Goal: Task Accomplishment & Management: Complete application form

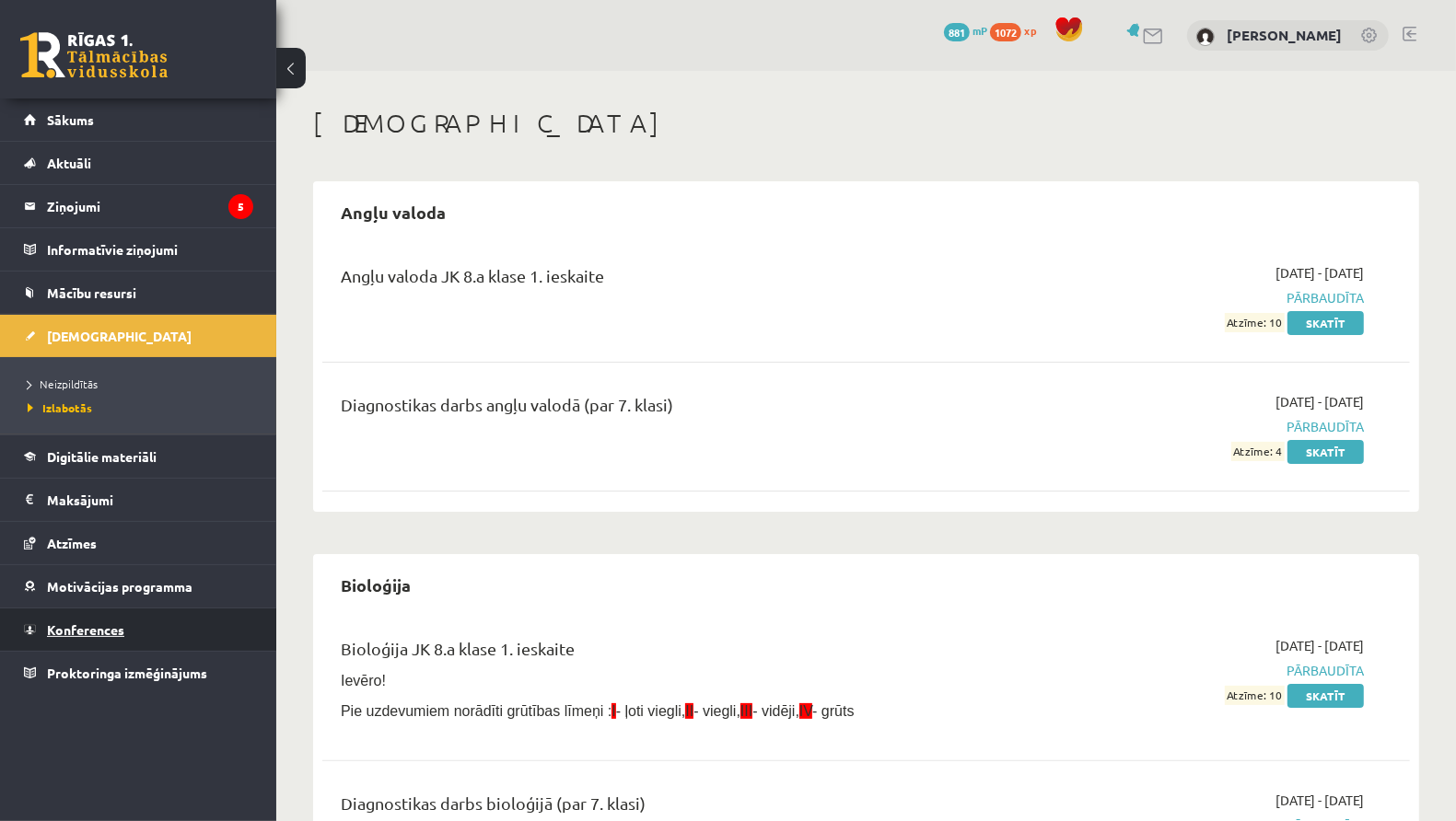
click at [149, 621] on link "Konferences" at bounding box center [138, 629] width 229 height 42
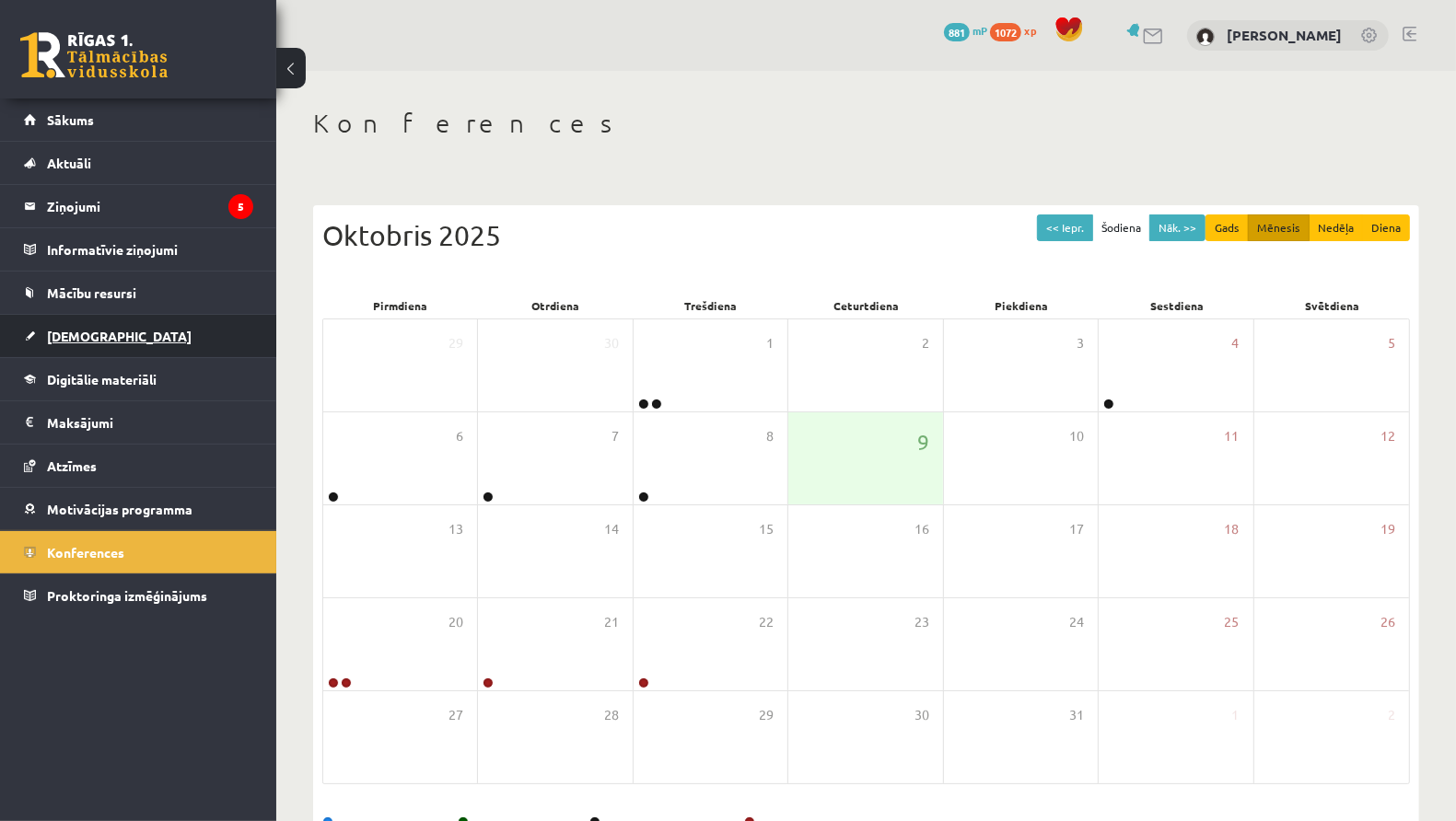
click at [179, 329] on link "[DEMOGRAPHIC_DATA]" at bounding box center [138, 335] width 229 height 42
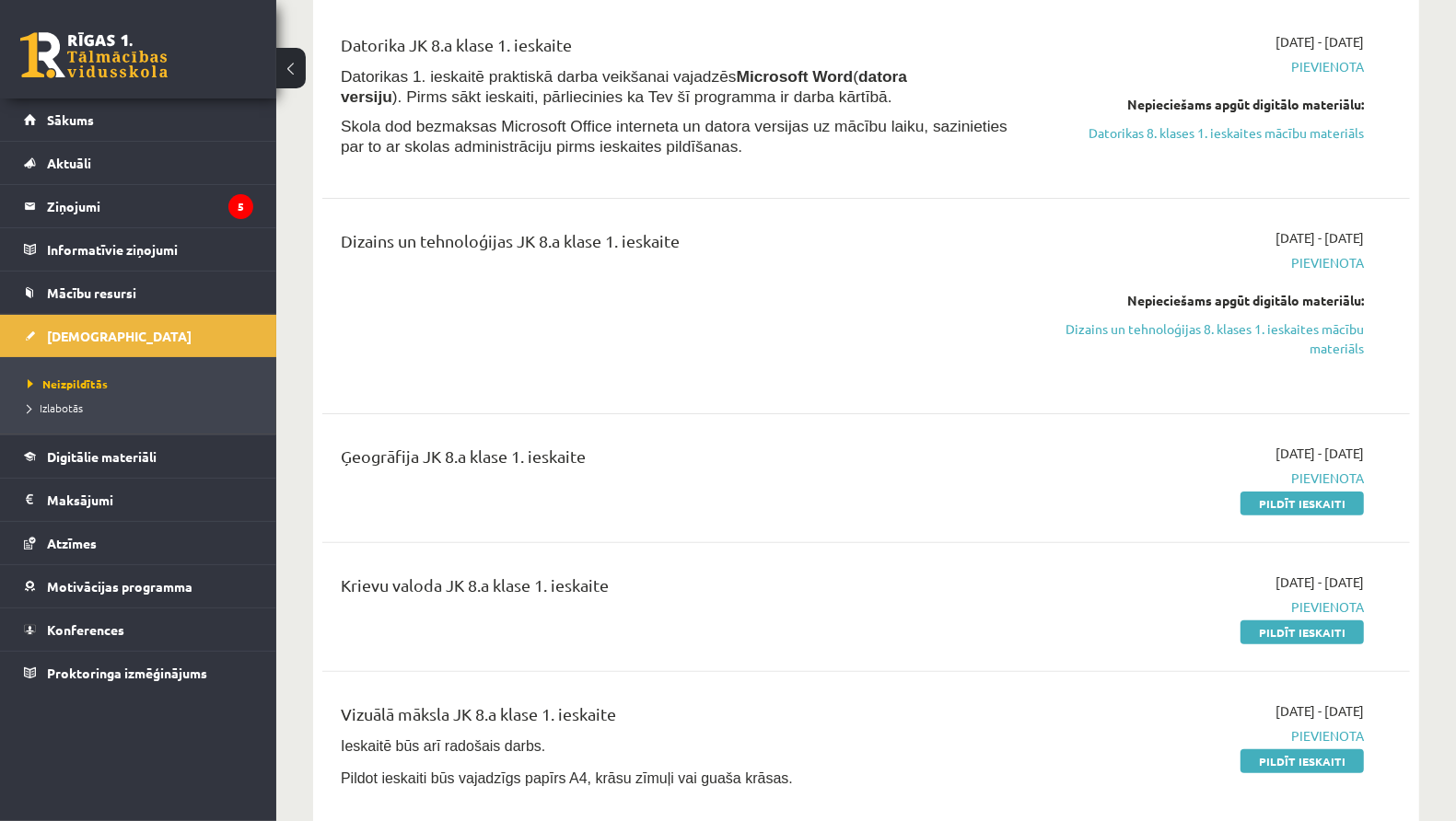
scroll to position [296, 0]
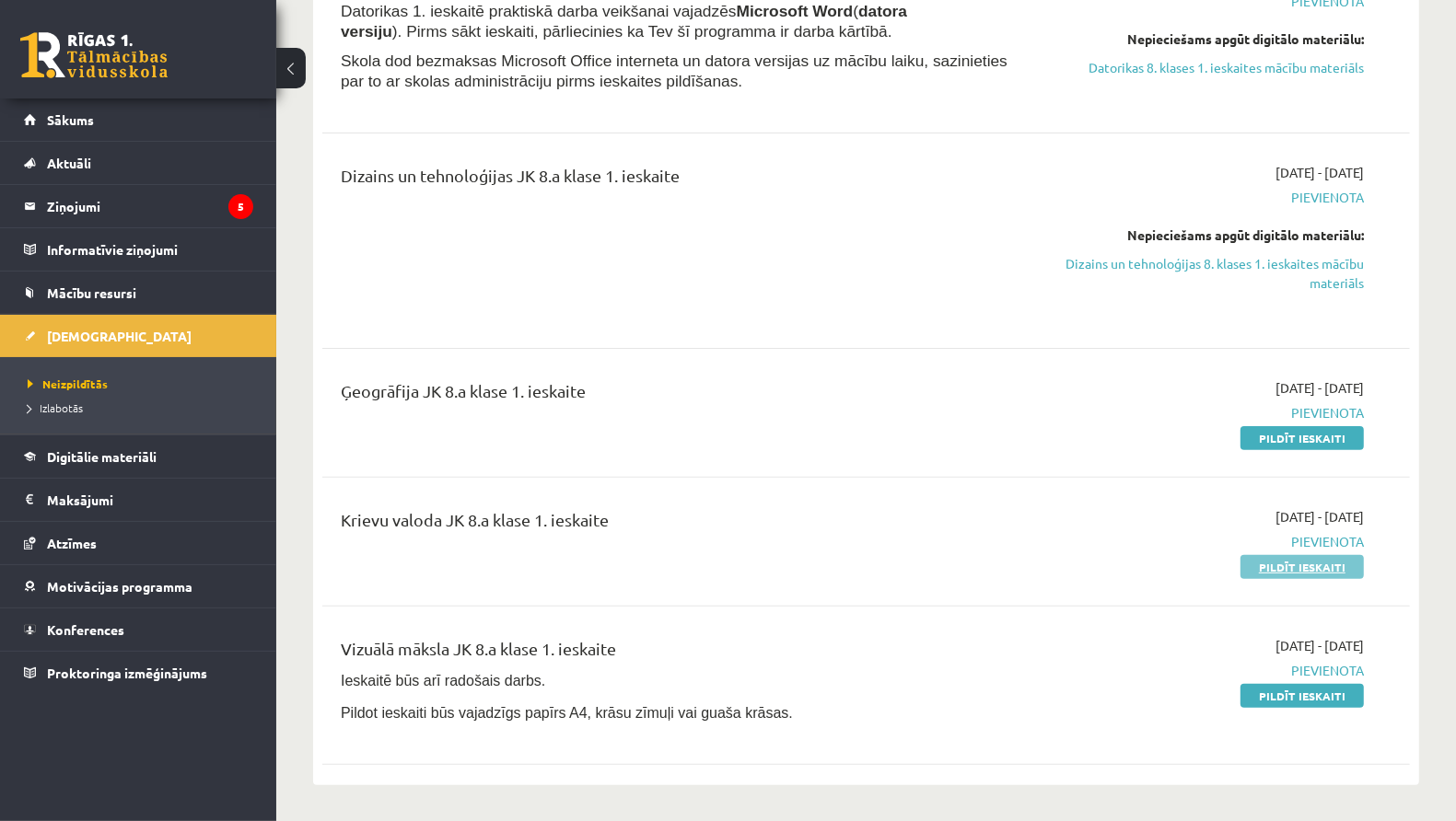
click at [1308, 566] on link "Pildīt ieskaiti" at bounding box center [1302, 567] width 123 height 24
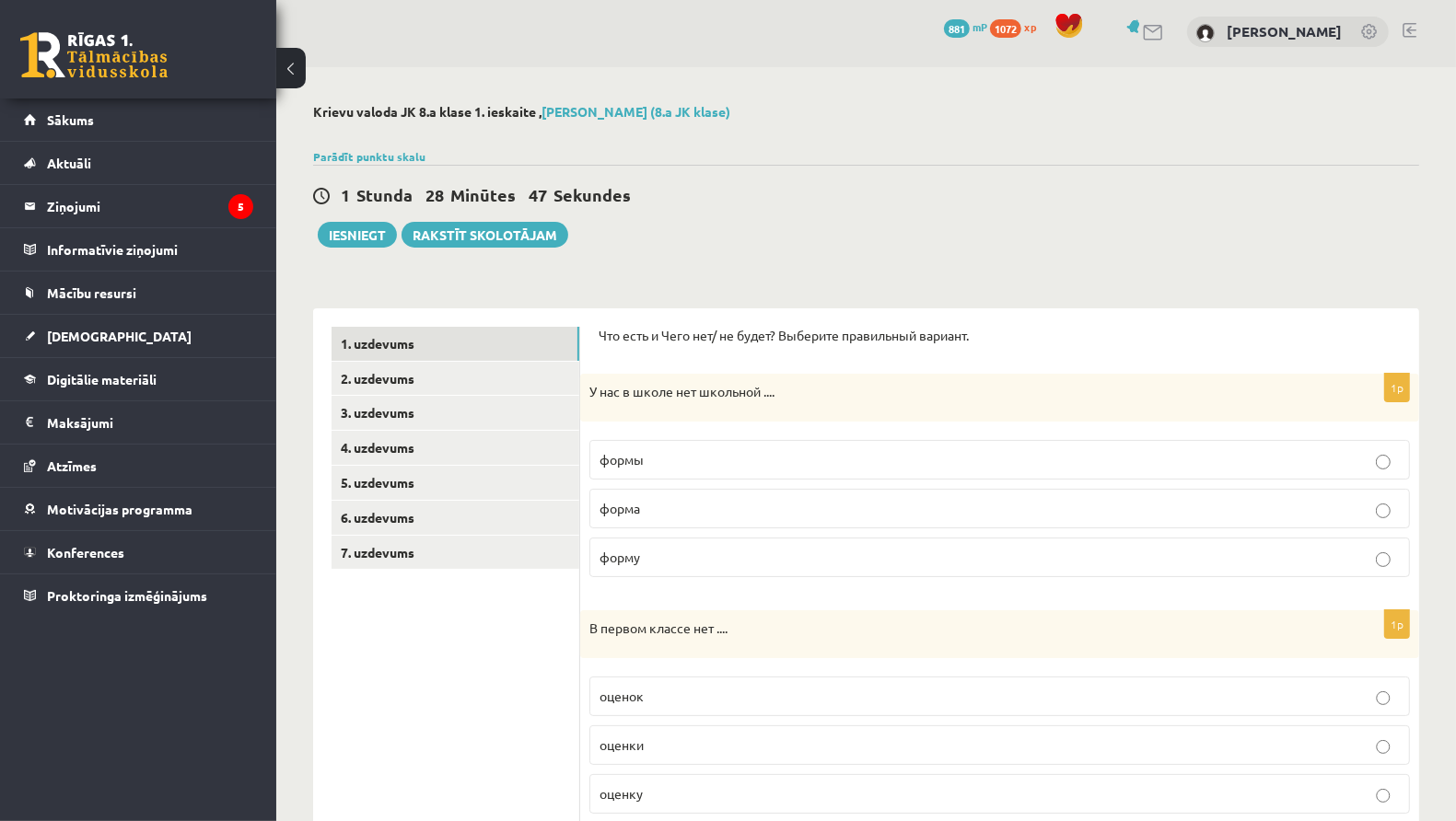
scroll to position [5, 0]
click at [685, 449] on p "формы" at bounding box center [1001, 459] width 801 height 20
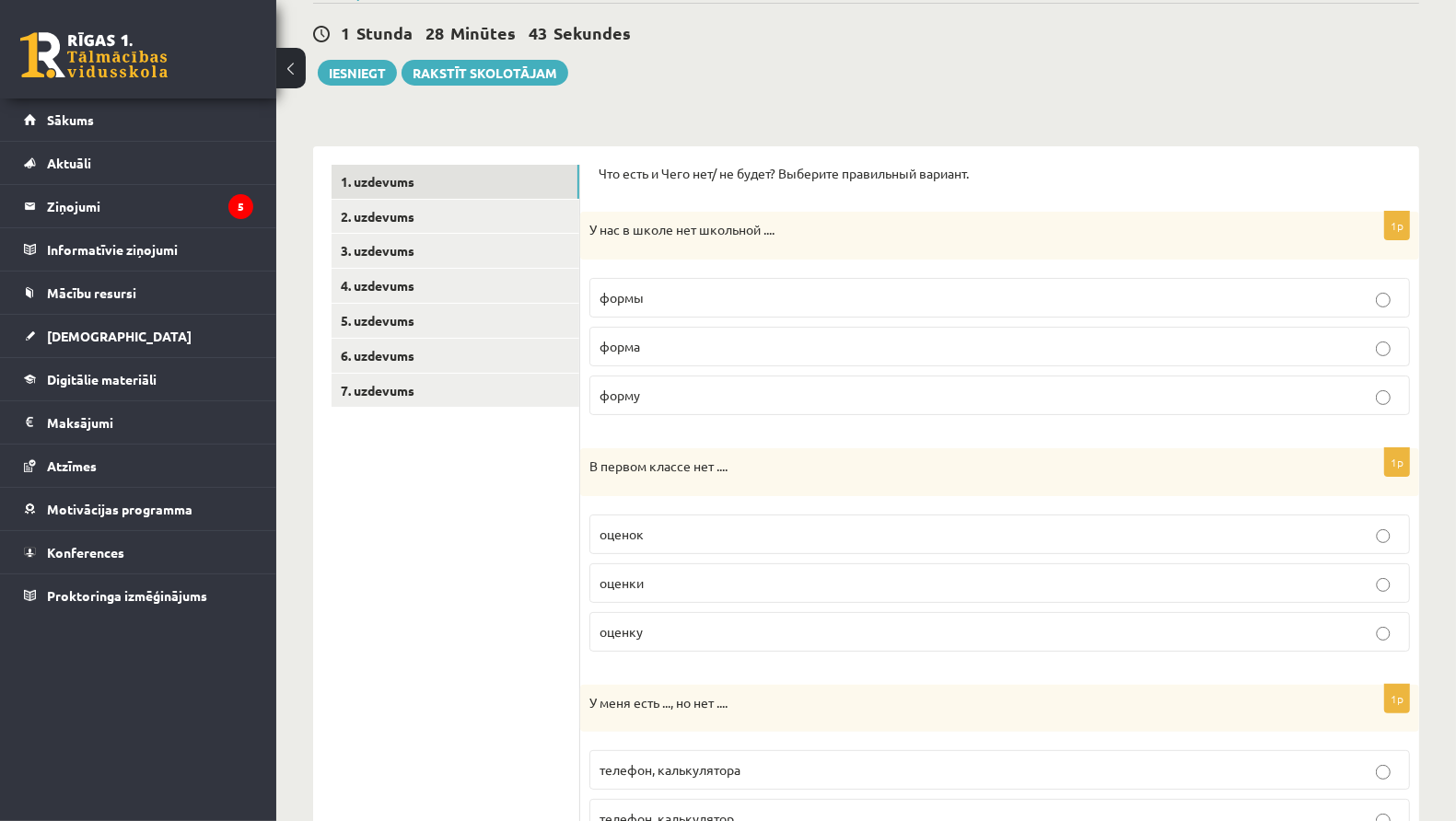
scroll to position [256, 0]
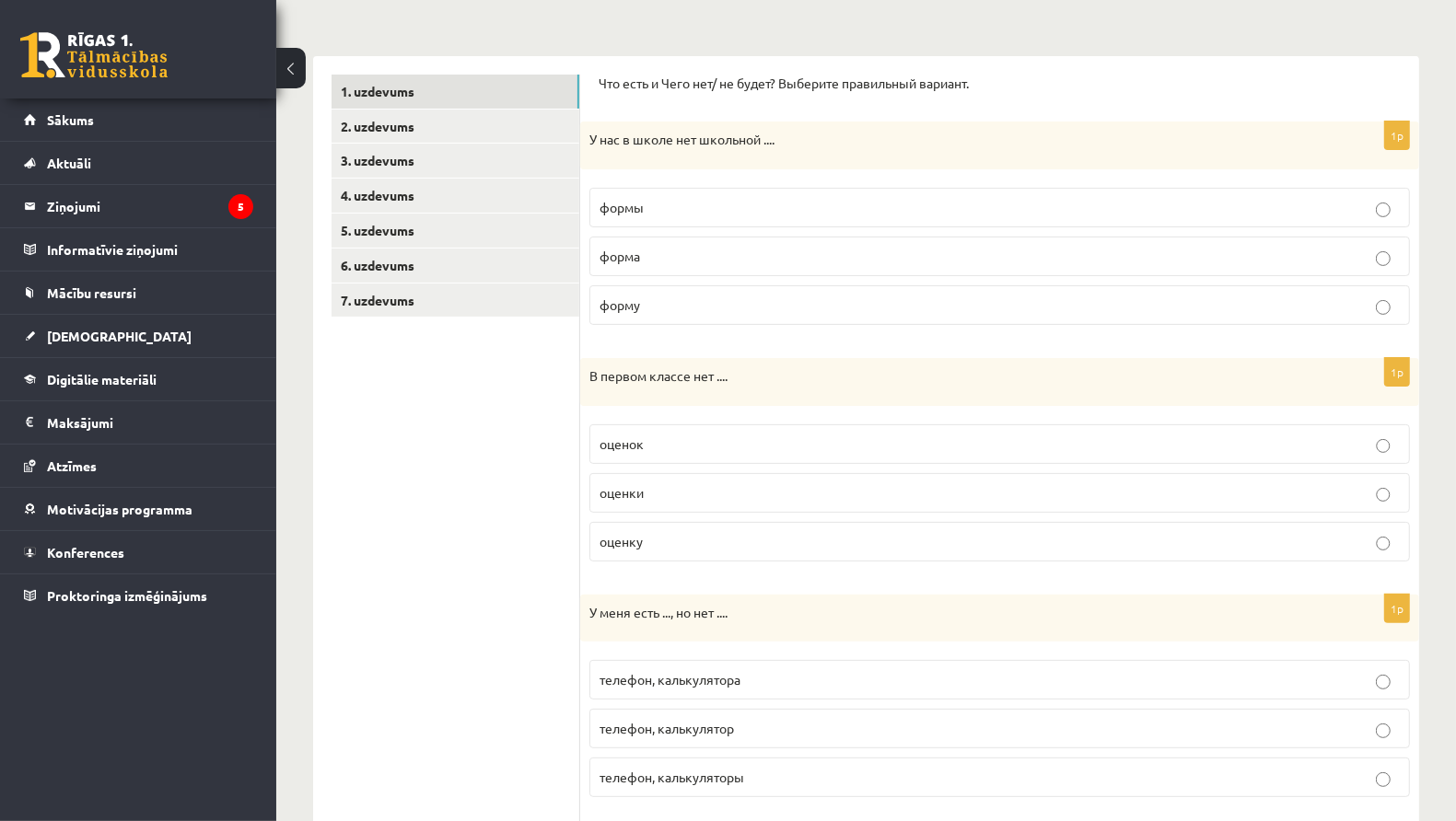
click at [683, 445] on p "оценок" at bounding box center [1001, 444] width 801 height 20
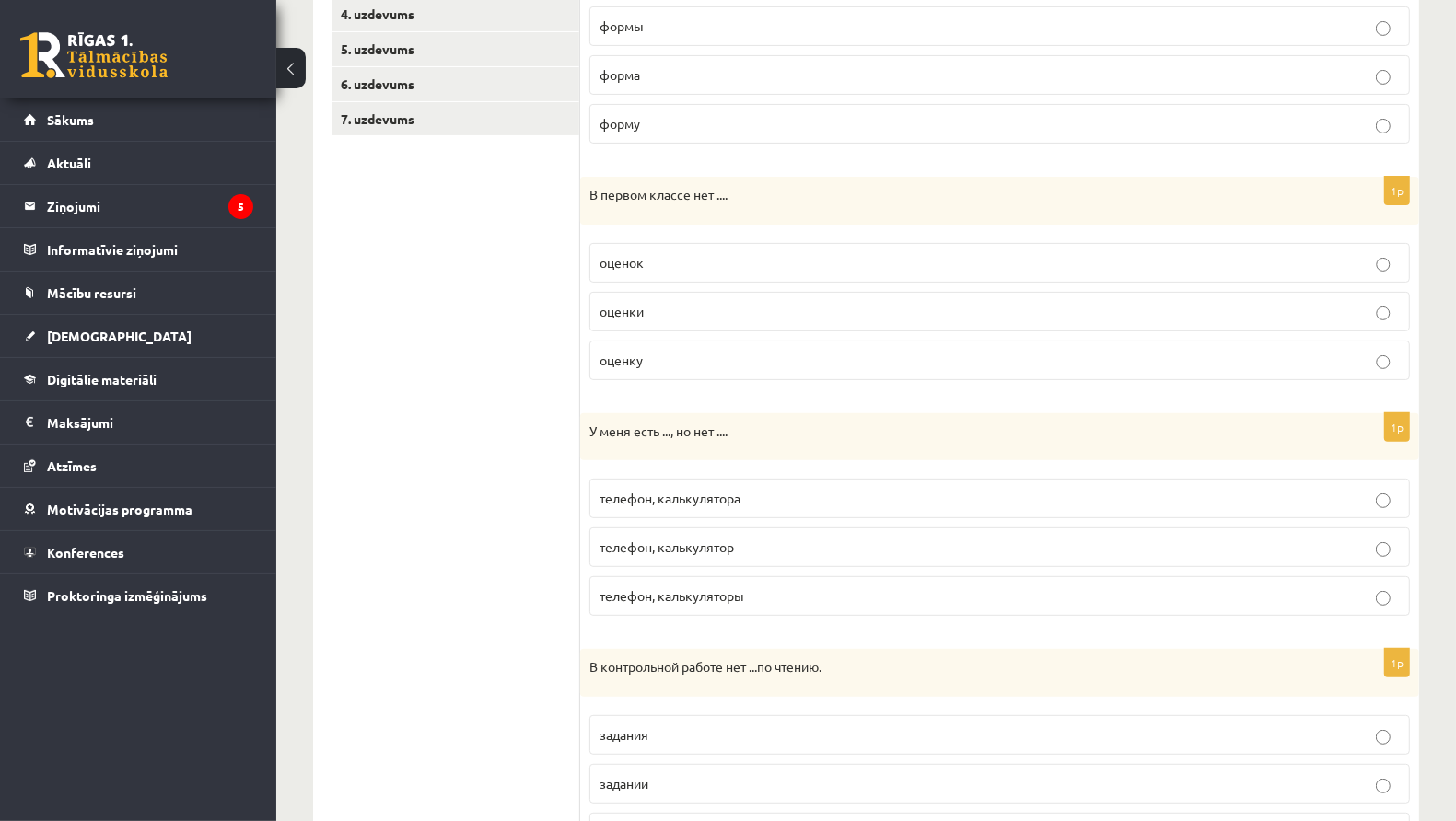
scroll to position [529, 0]
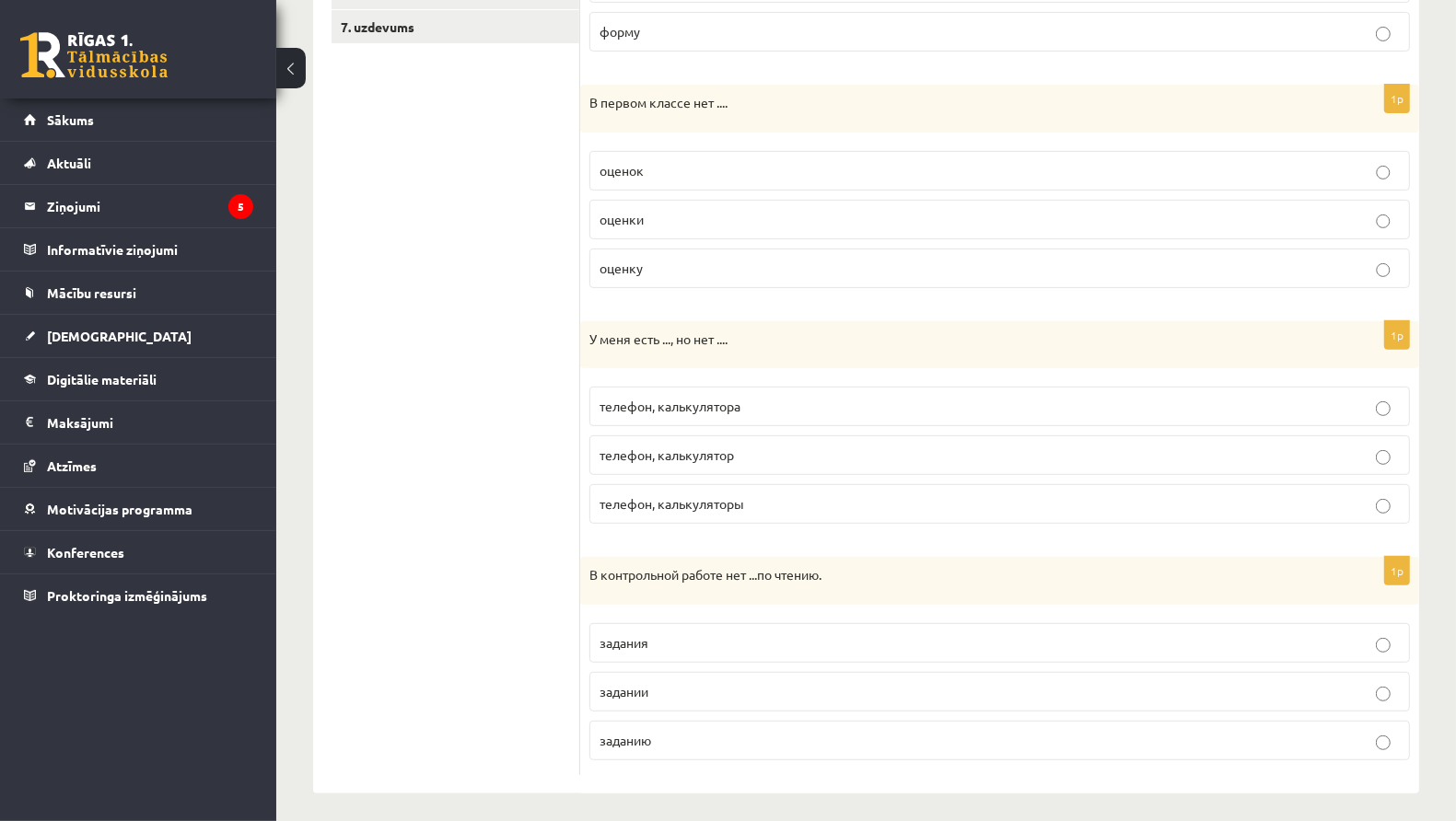
click at [673, 412] on label "телефон, калькулятора" at bounding box center [1000, 406] width 820 height 39
click at [675, 625] on label "задания" at bounding box center [1000, 643] width 820 height 39
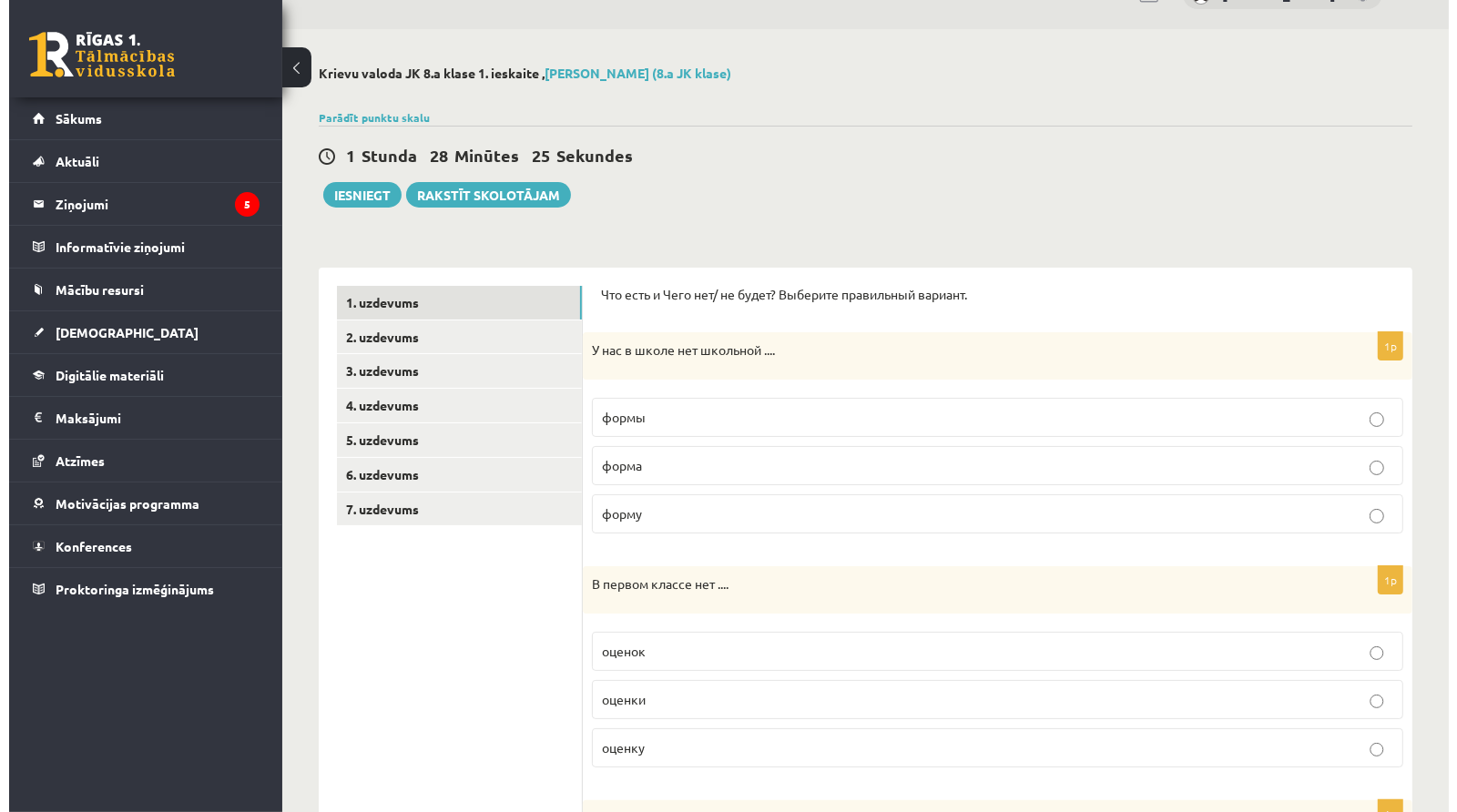
scroll to position [0, 0]
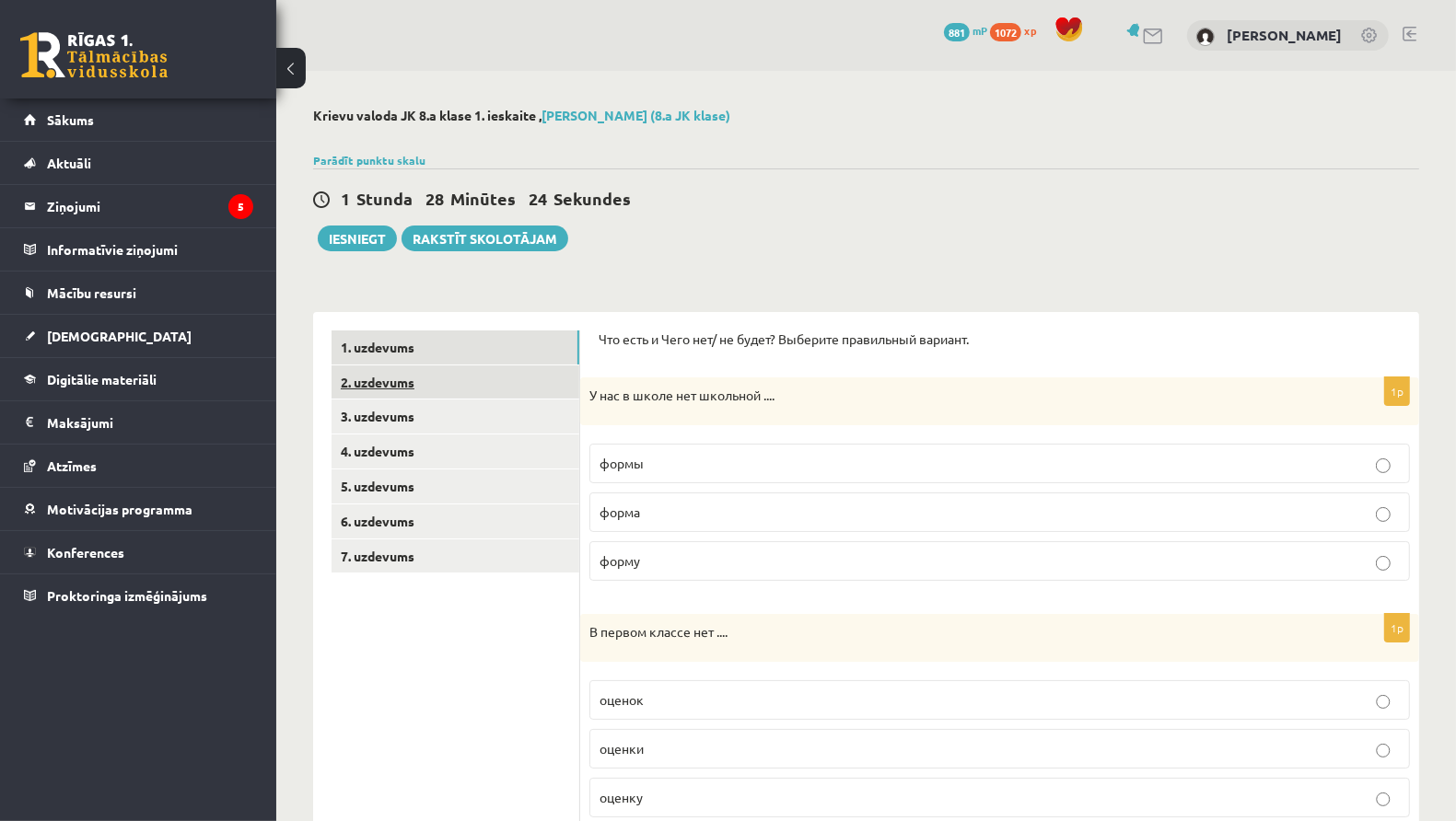
click at [427, 383] on link "2. uzdevums" at bounding box center [455, 382] width 248 height 34
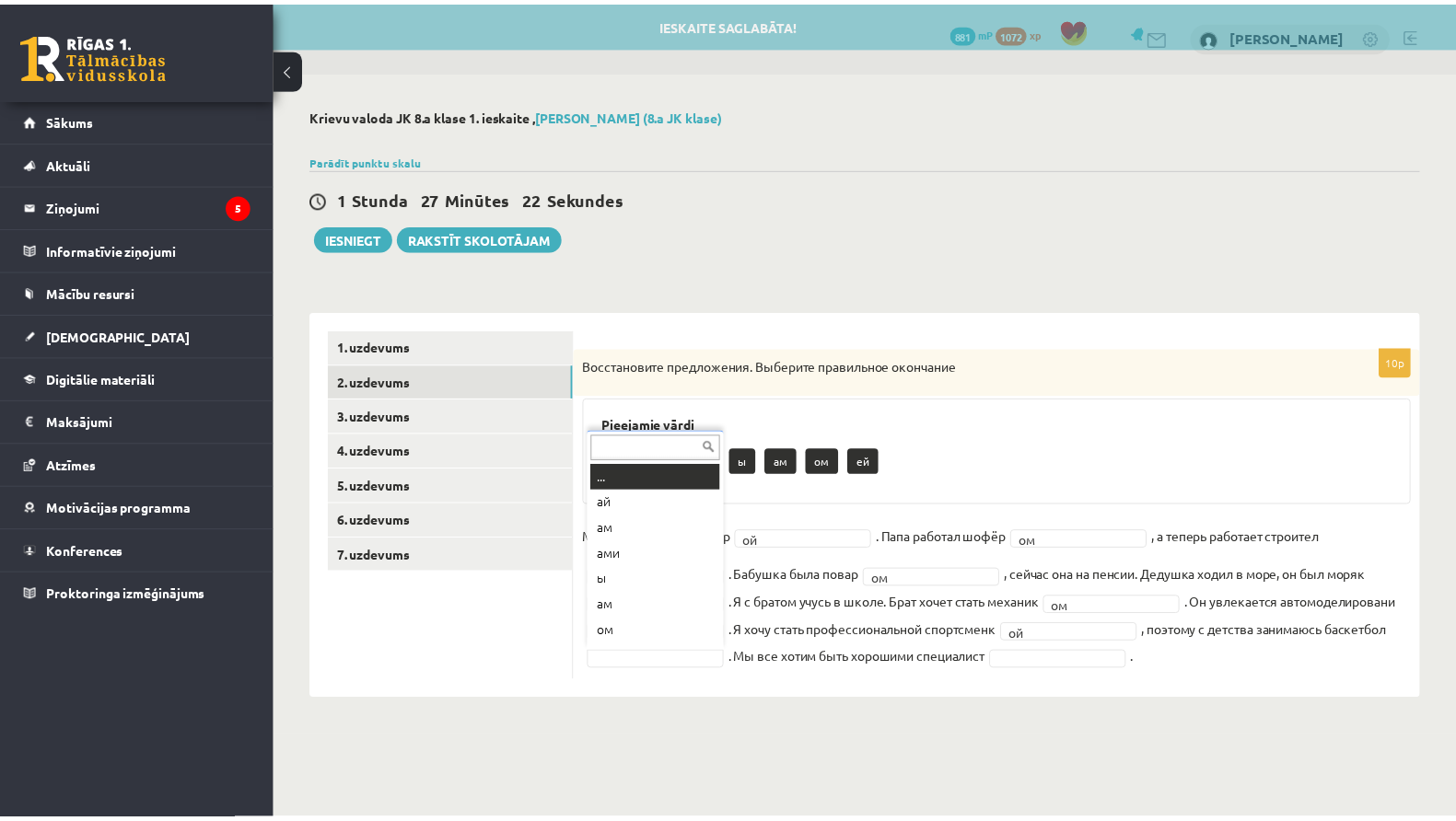
scroll to position [22, 0]
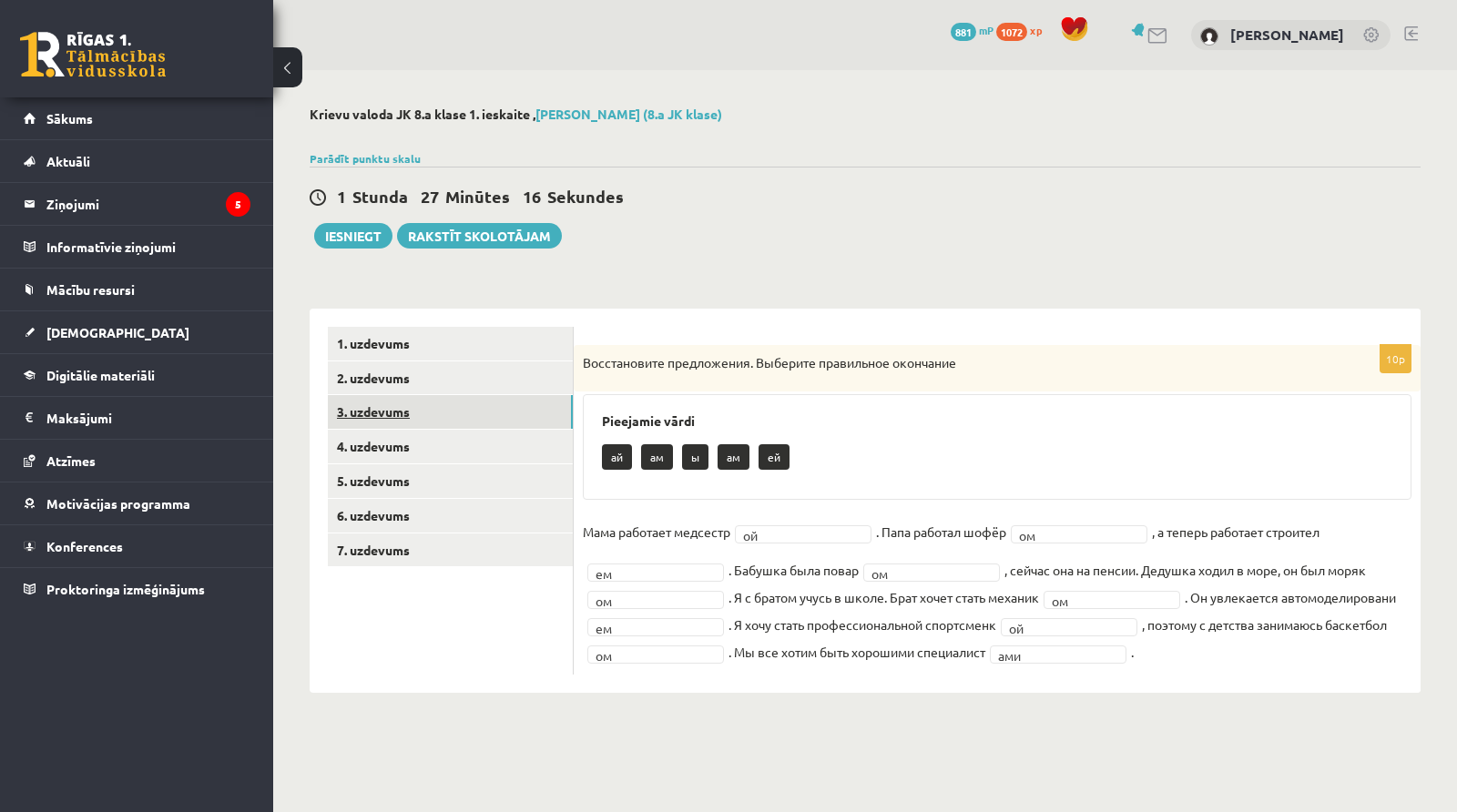
click at [393, 415] on link "3. uzdevums" at bounding box center [450, 411] width 245 height 34
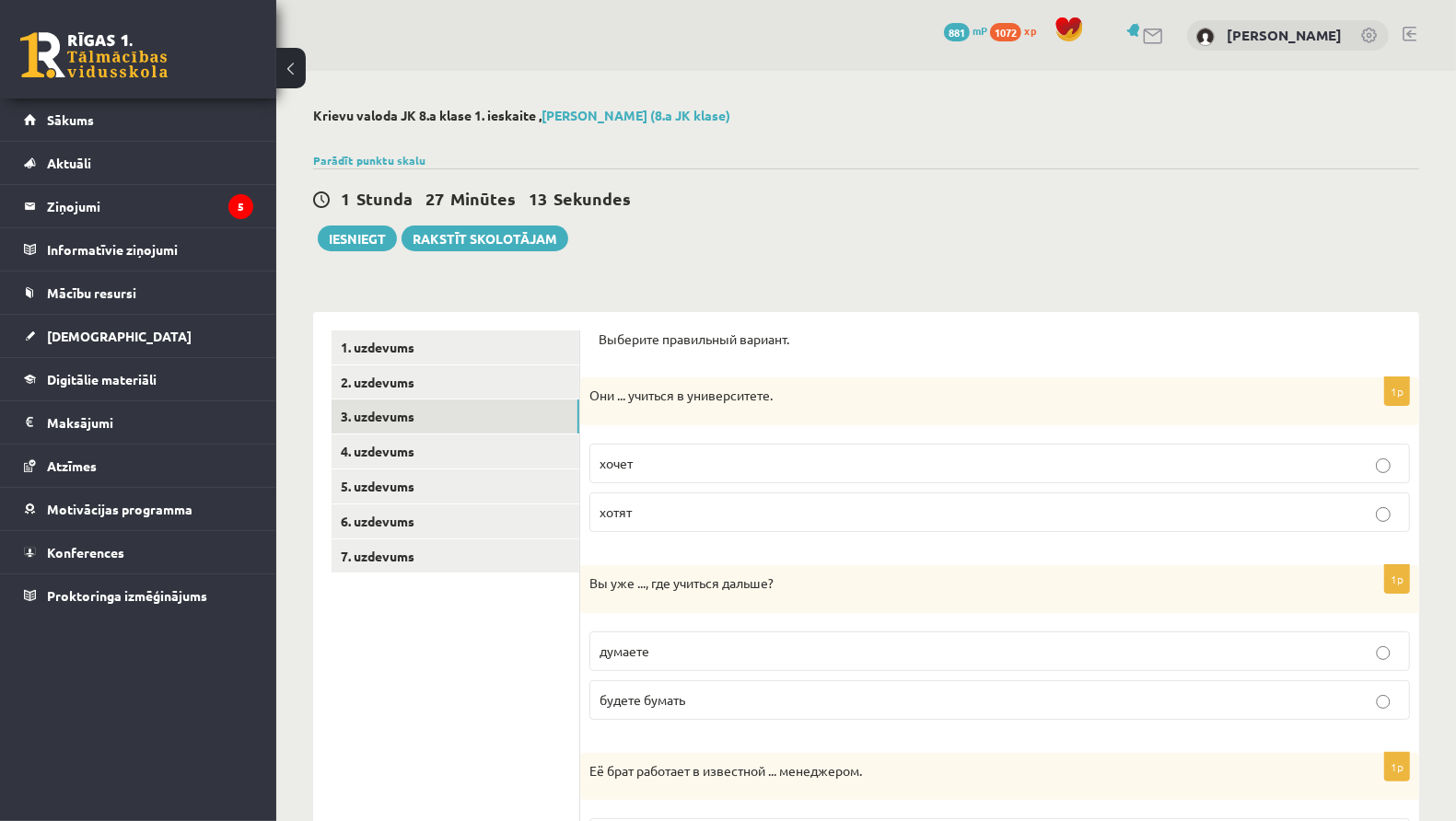
click at [644, 516] on p "хотят" at bounding box center [1001, 512] width 801 height 20
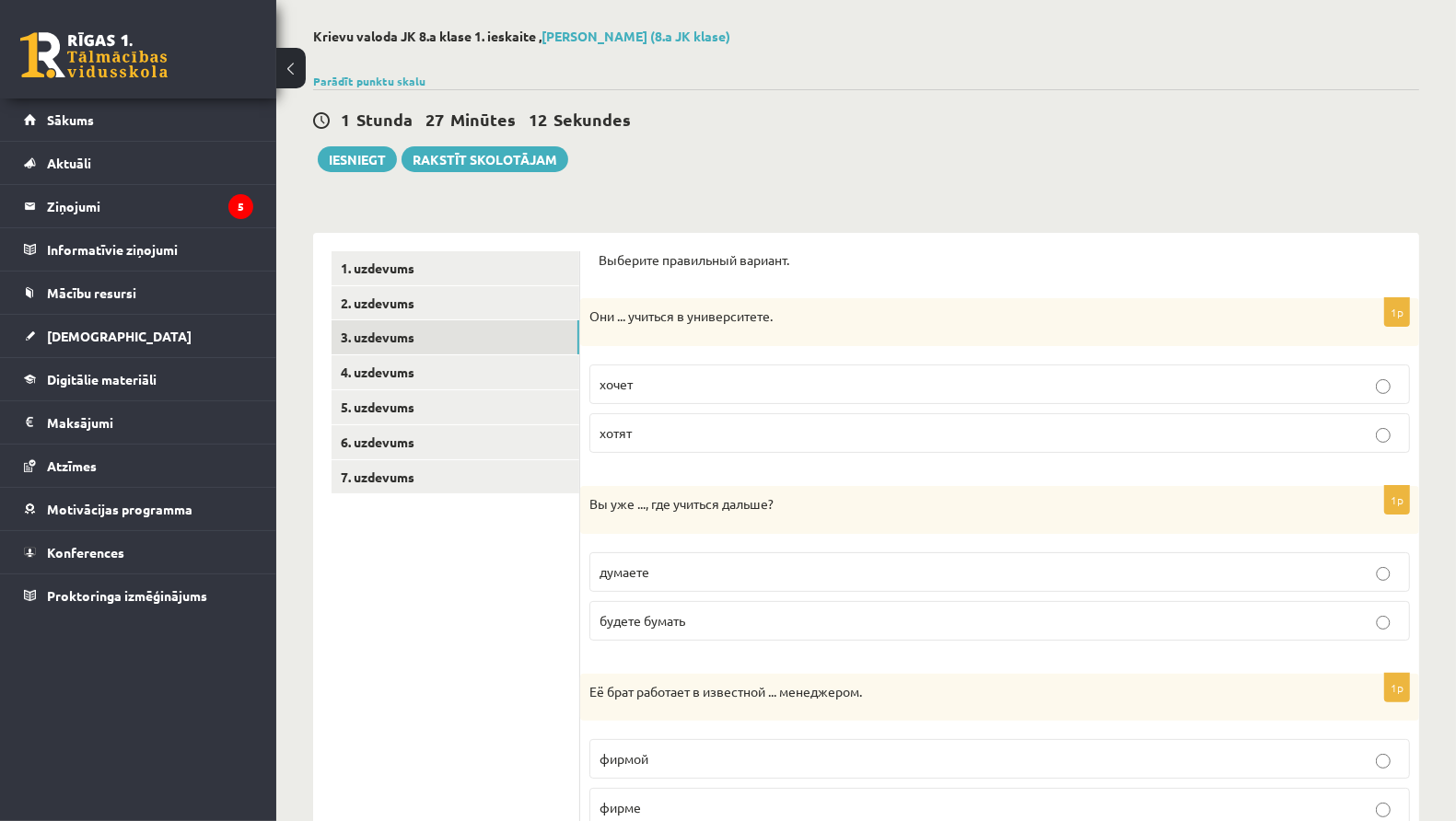
scroll to position [327, 0]
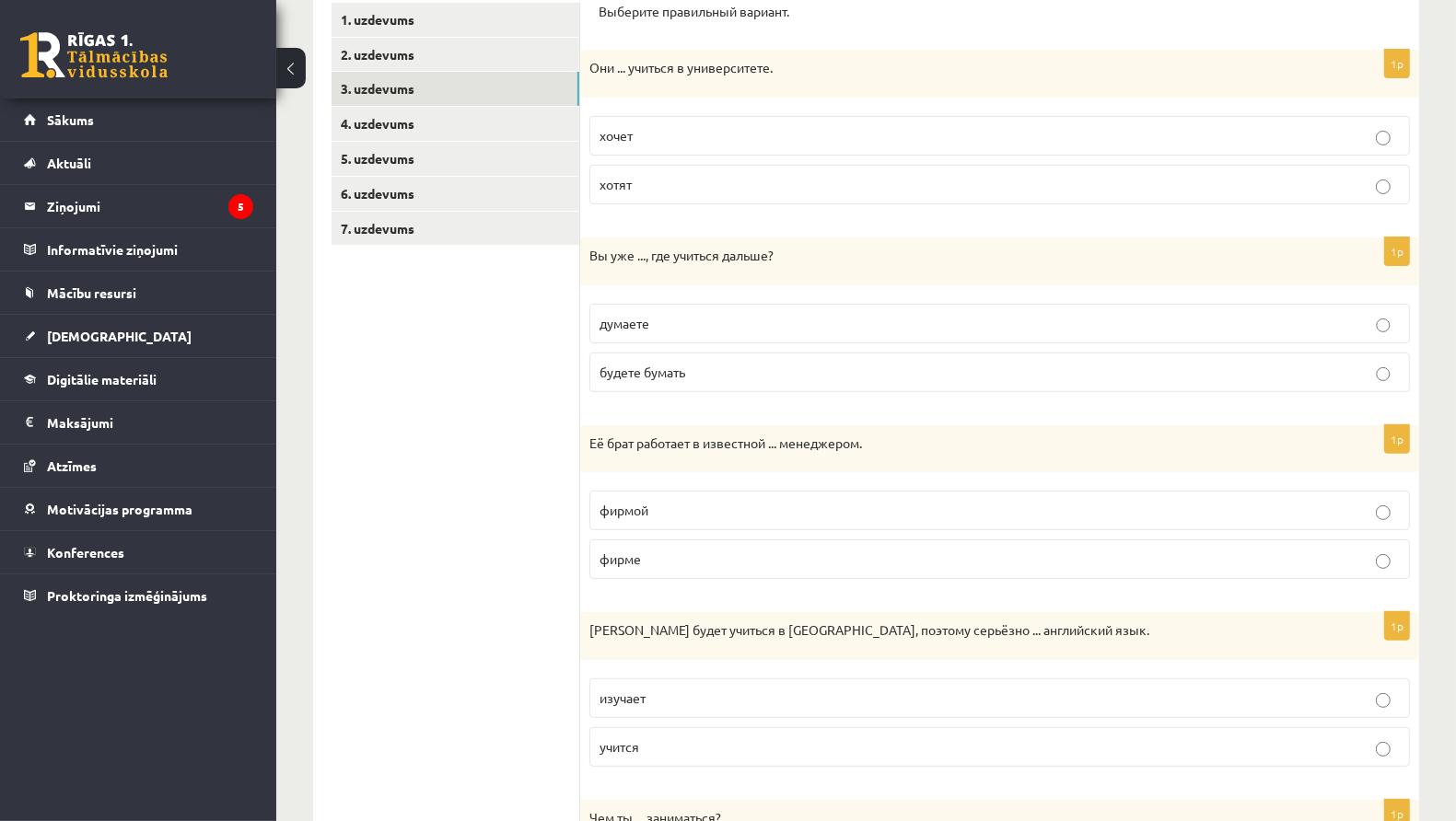
click at [662, 328] on p "думаете" at bounding box center [1001, 323] width 801 height 20
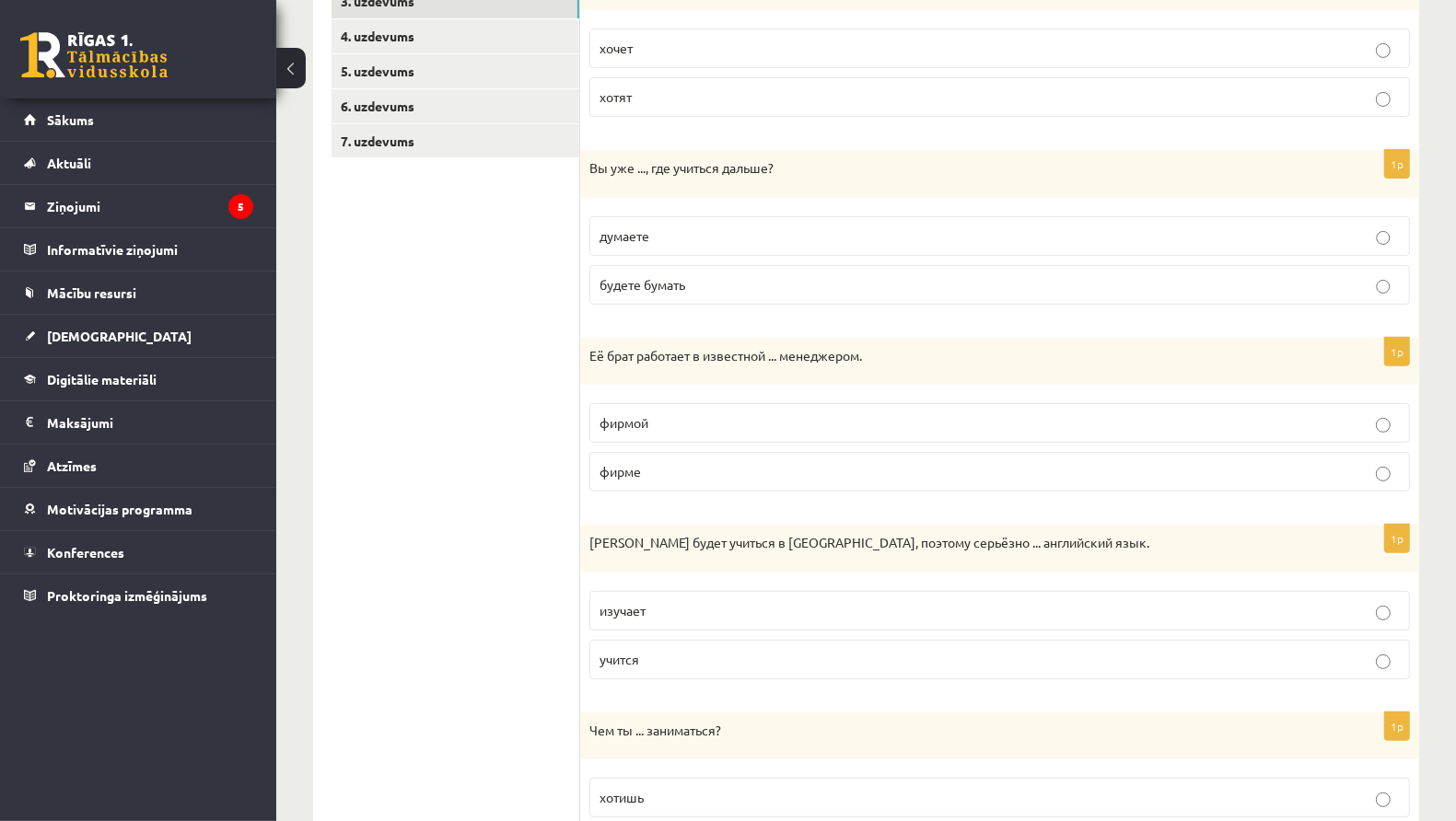
scroll to position [433, 0]
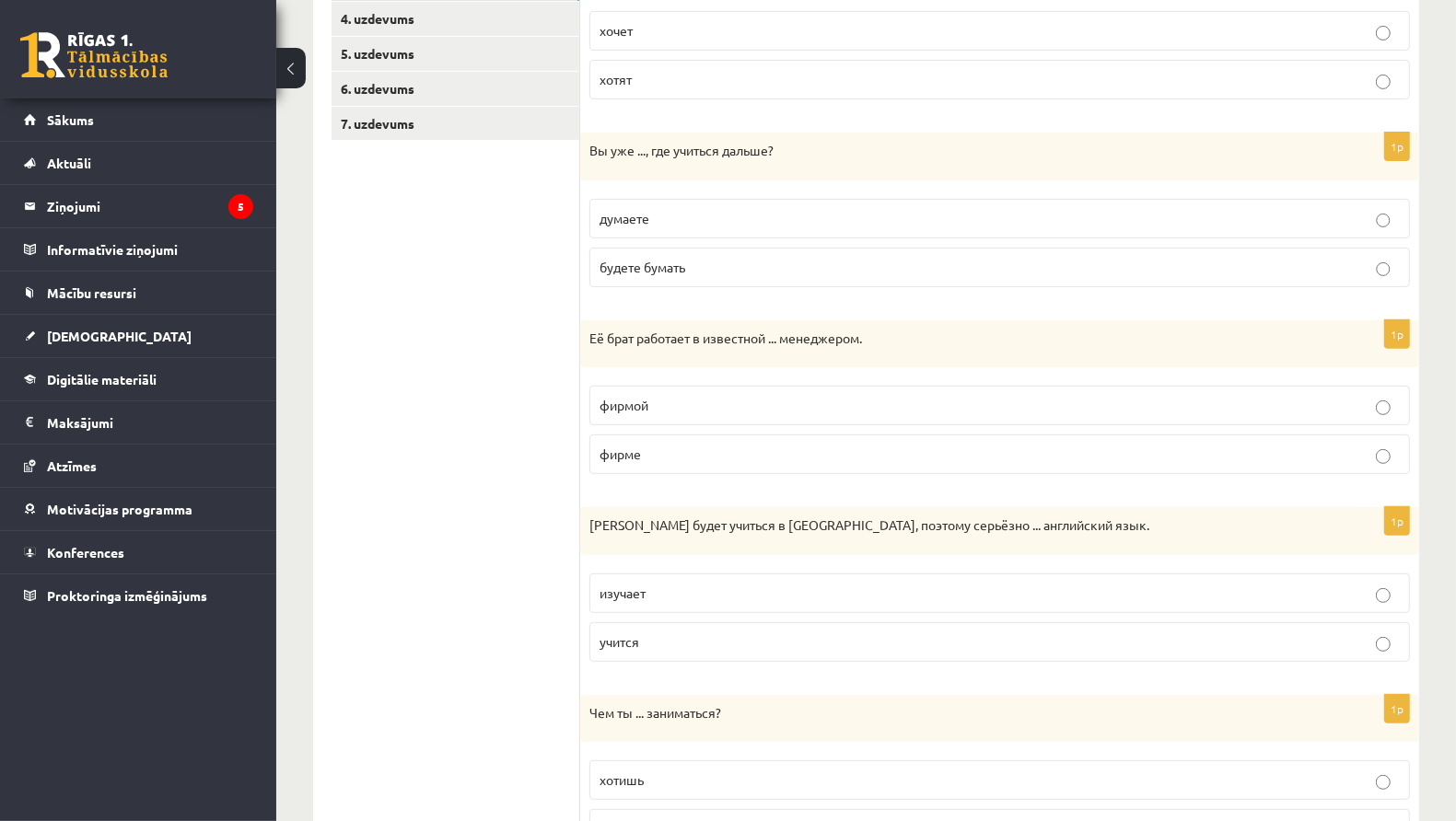
click at [701, 452] on p "фирме" at bounding box center [1001, 454] width 801 height 20
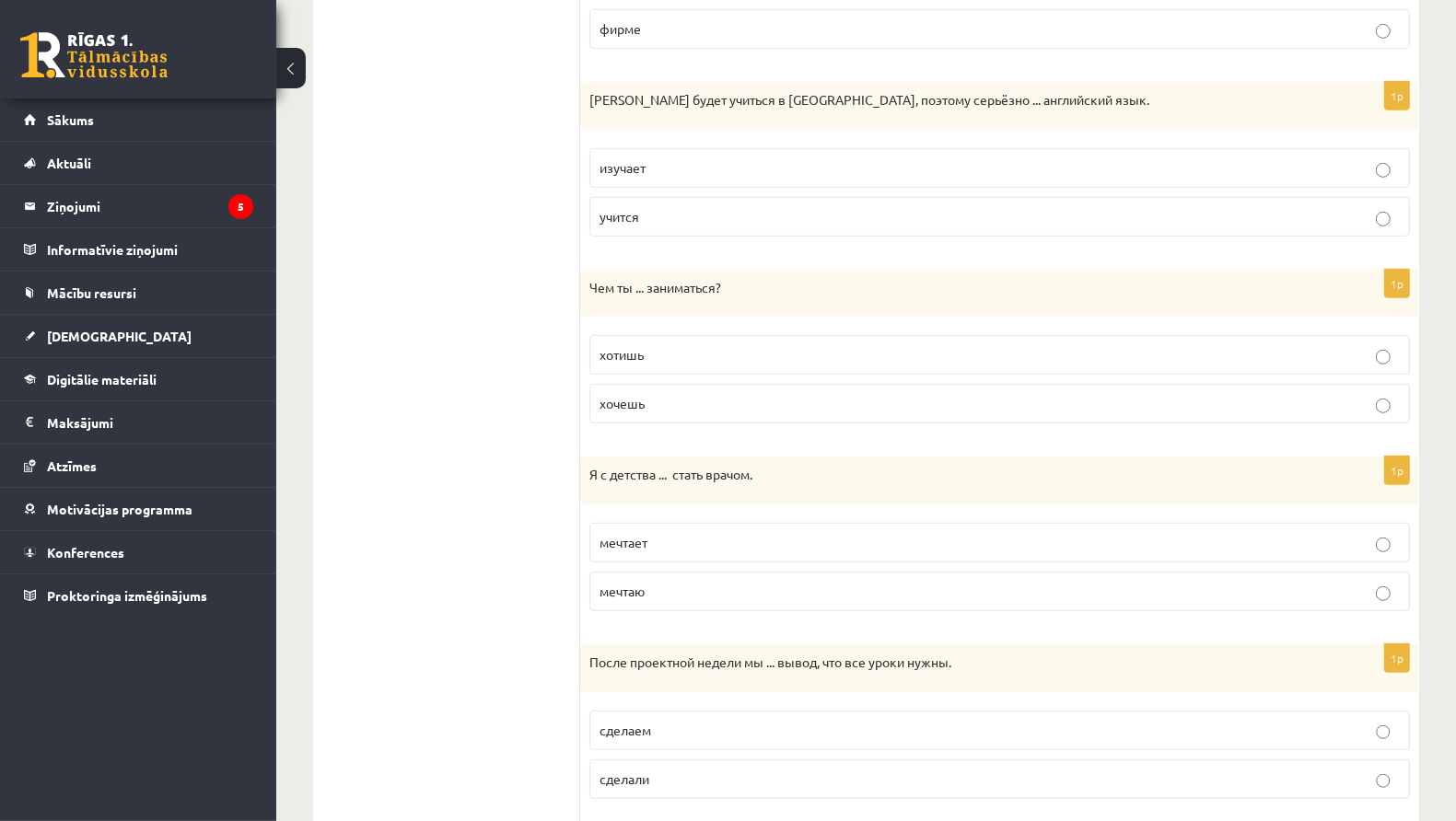
scroll to position [853, 0]
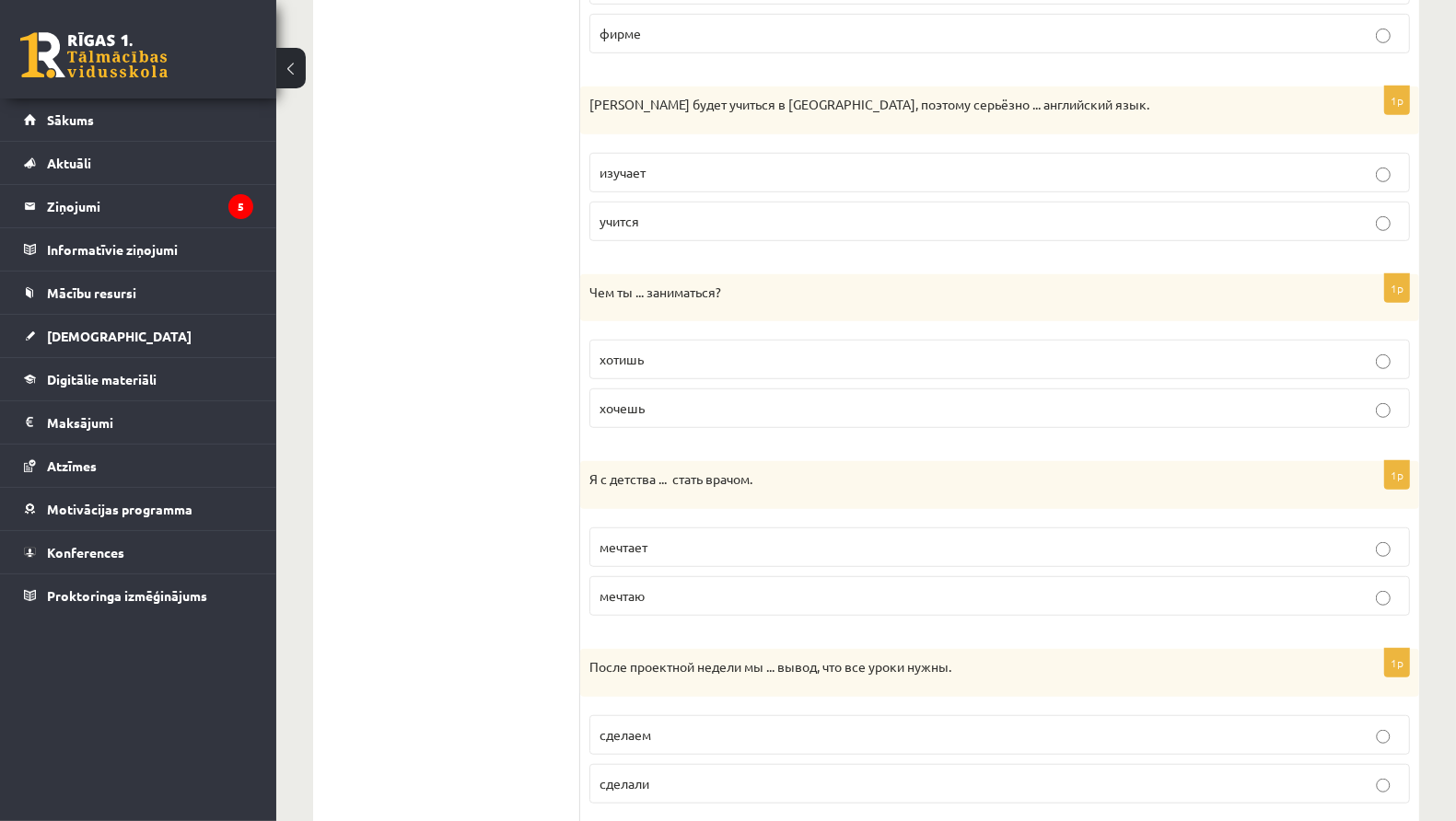
click at [806, 163] on p "изучает" at bounding box center [1001, 173] width 801 height 20
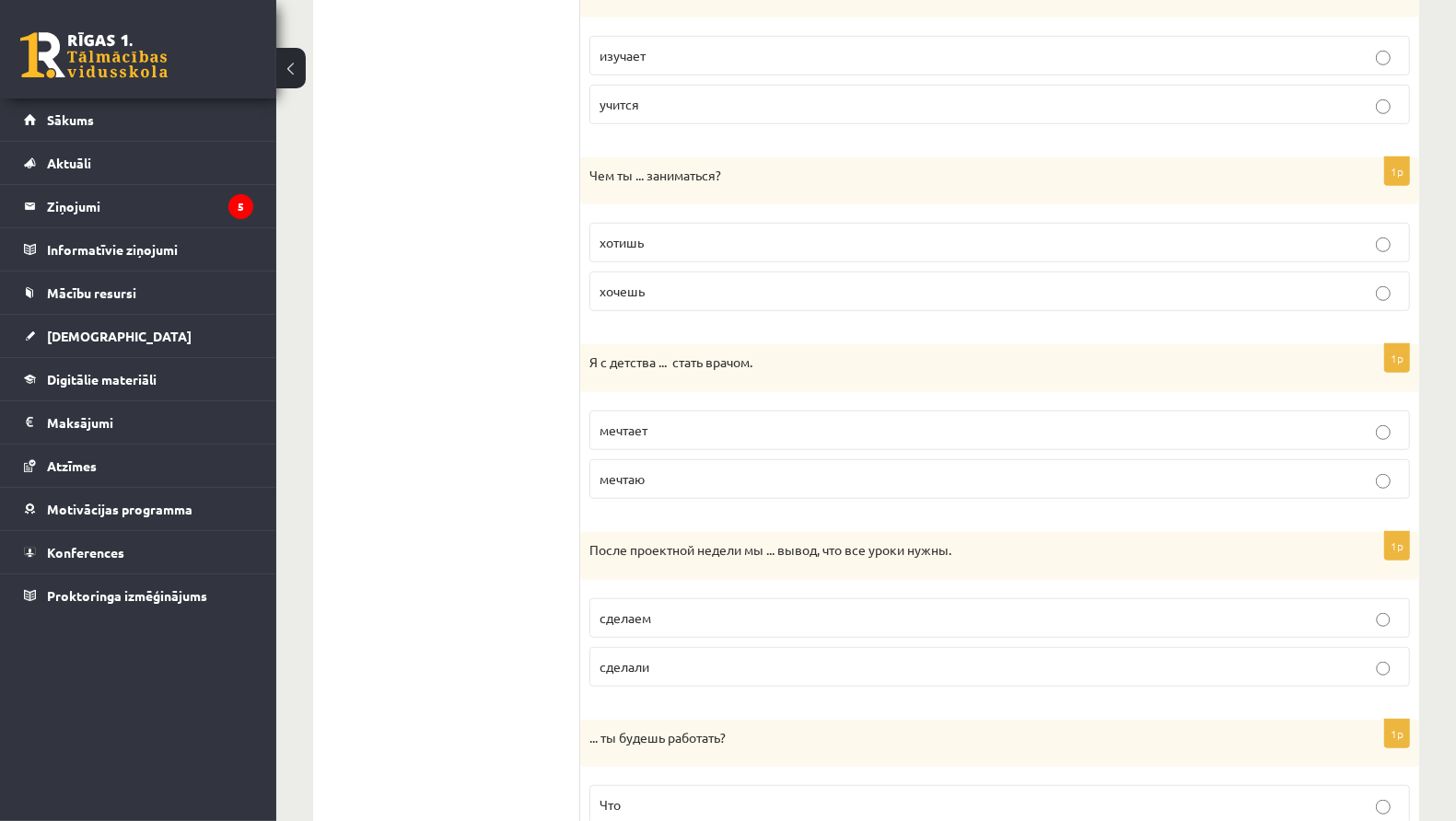
scroll to position [976, 0]
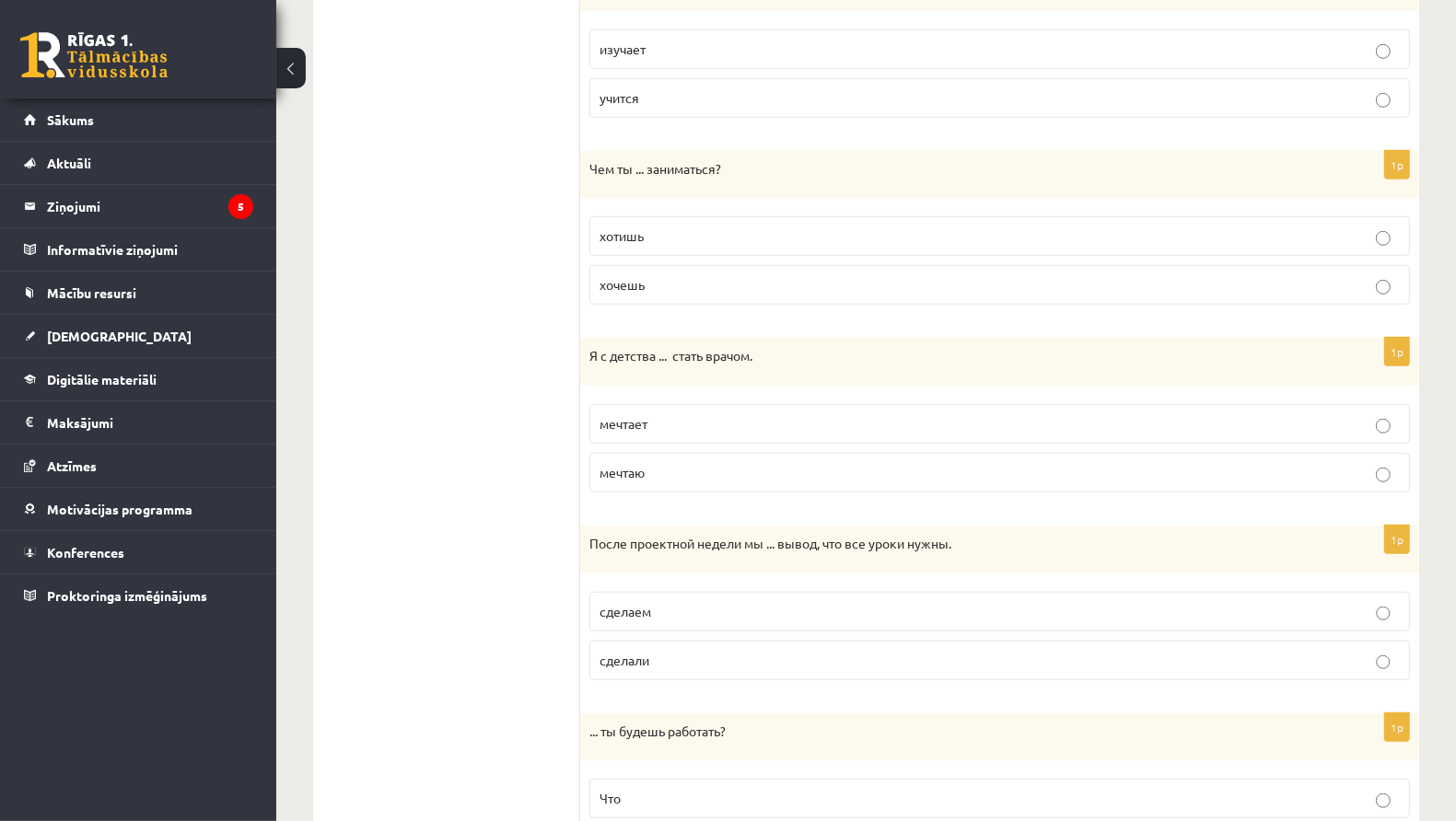
click at [680, 275] on p "хочешь" at bounding box center [1001, 285] width 801 height 20
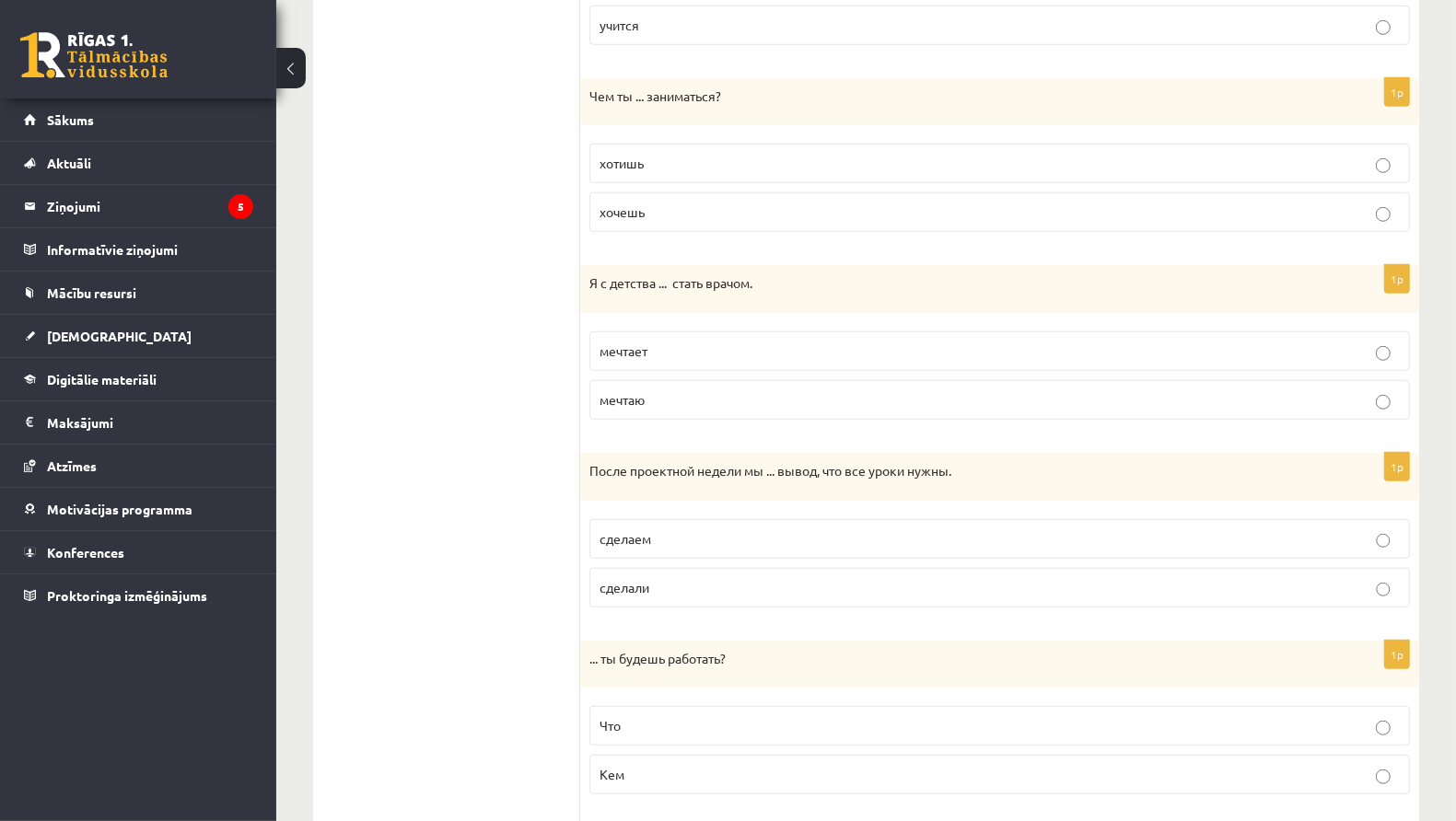
scroll to position [1073, 0]
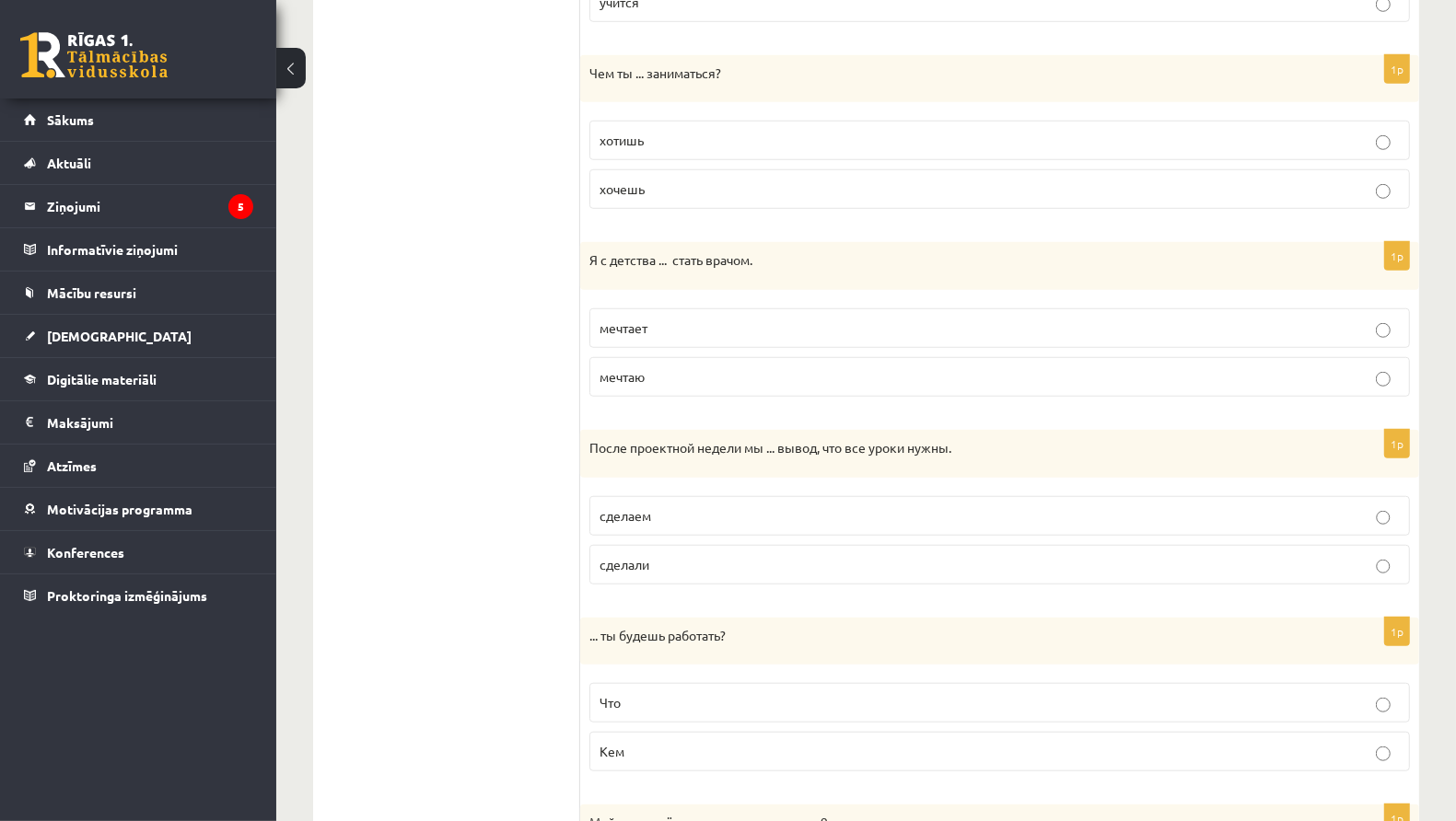
click at [683, 357] on label "мечтаю" at bounding box center [1000, 377] width 820 height 39
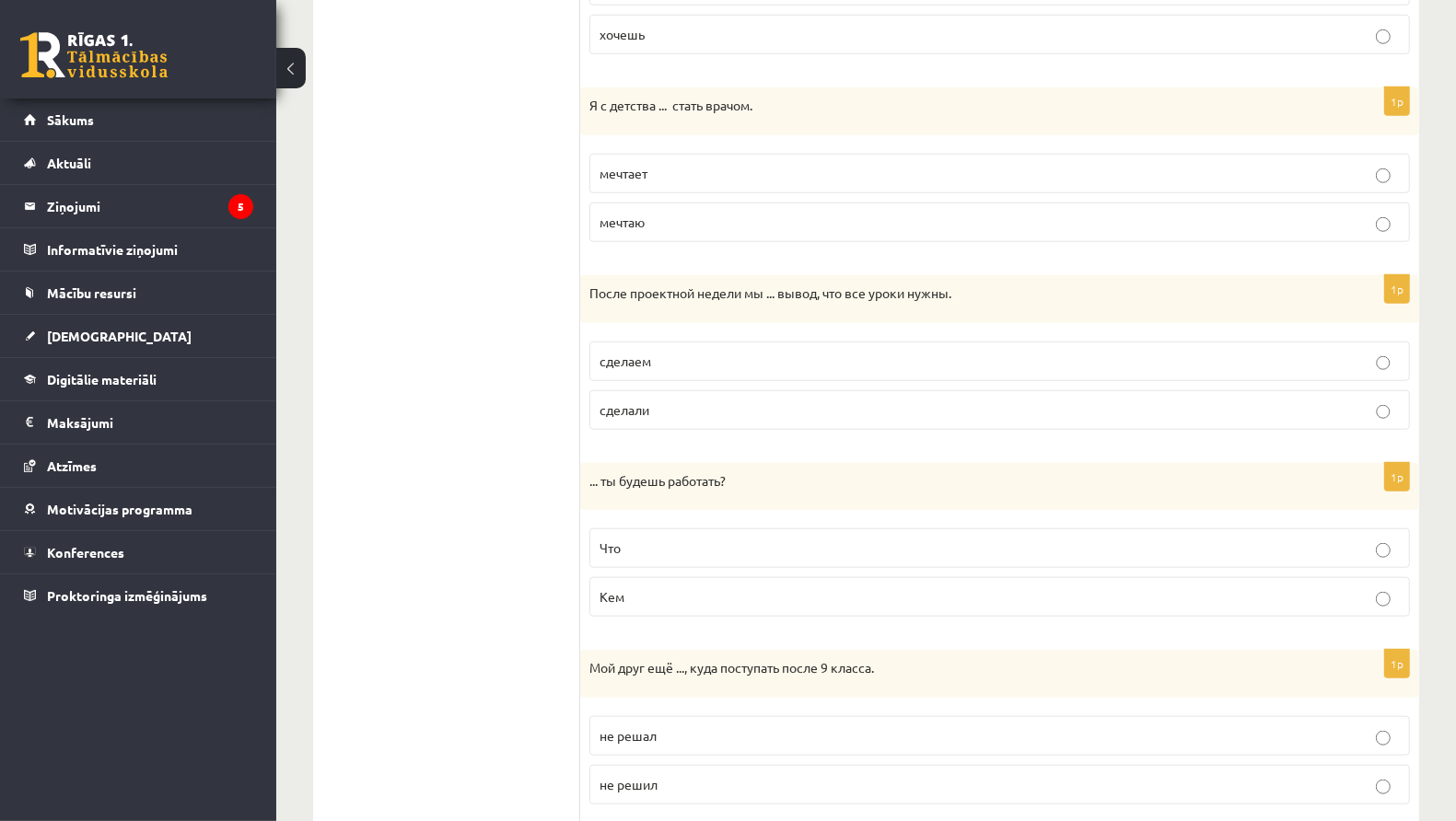
scroll to position [1229, 0]
click at [726, 412] on label "сделали" at bounding box center [1000, 408] width 820 height 39
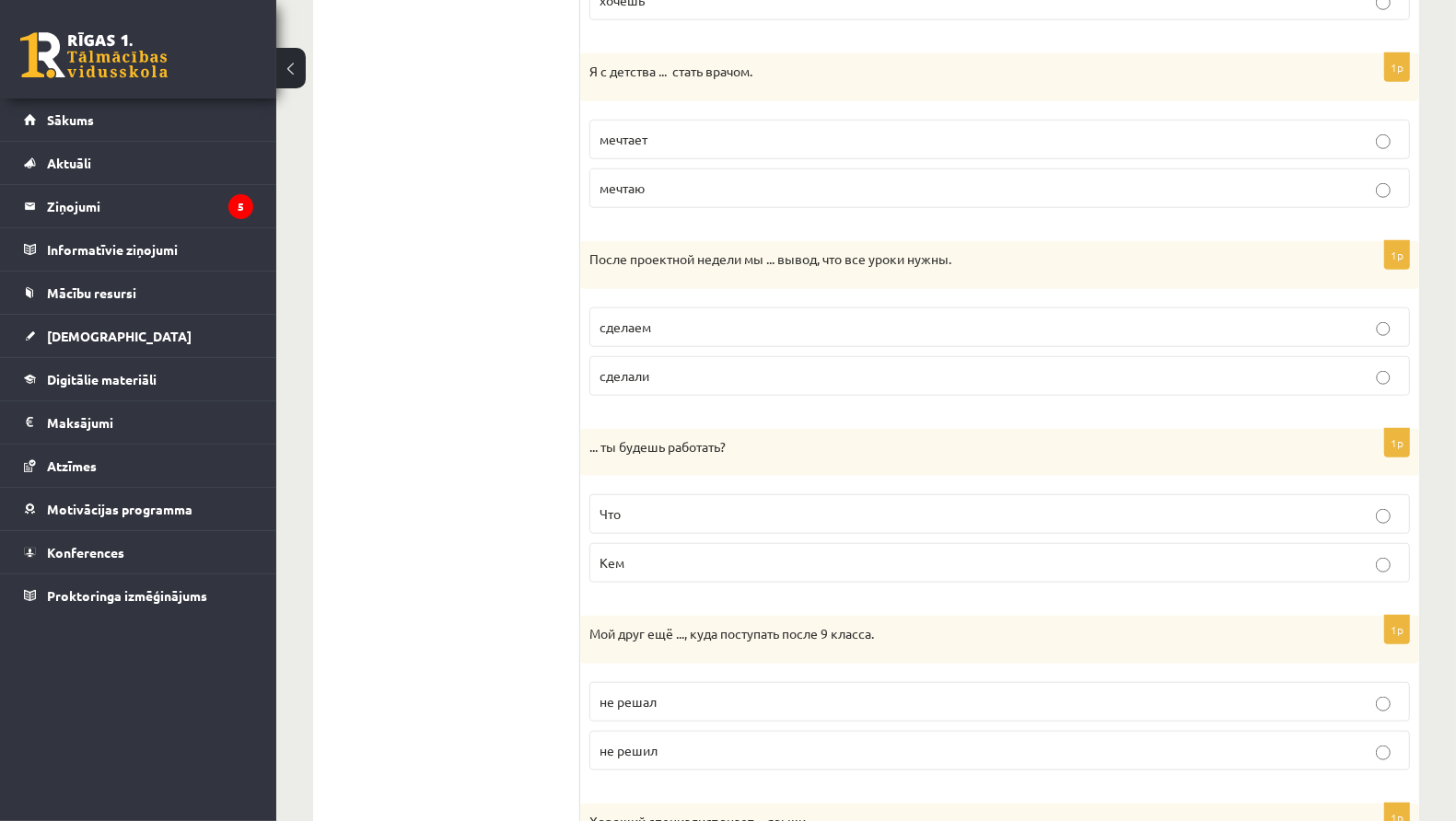
scroll to position [1452, 0]
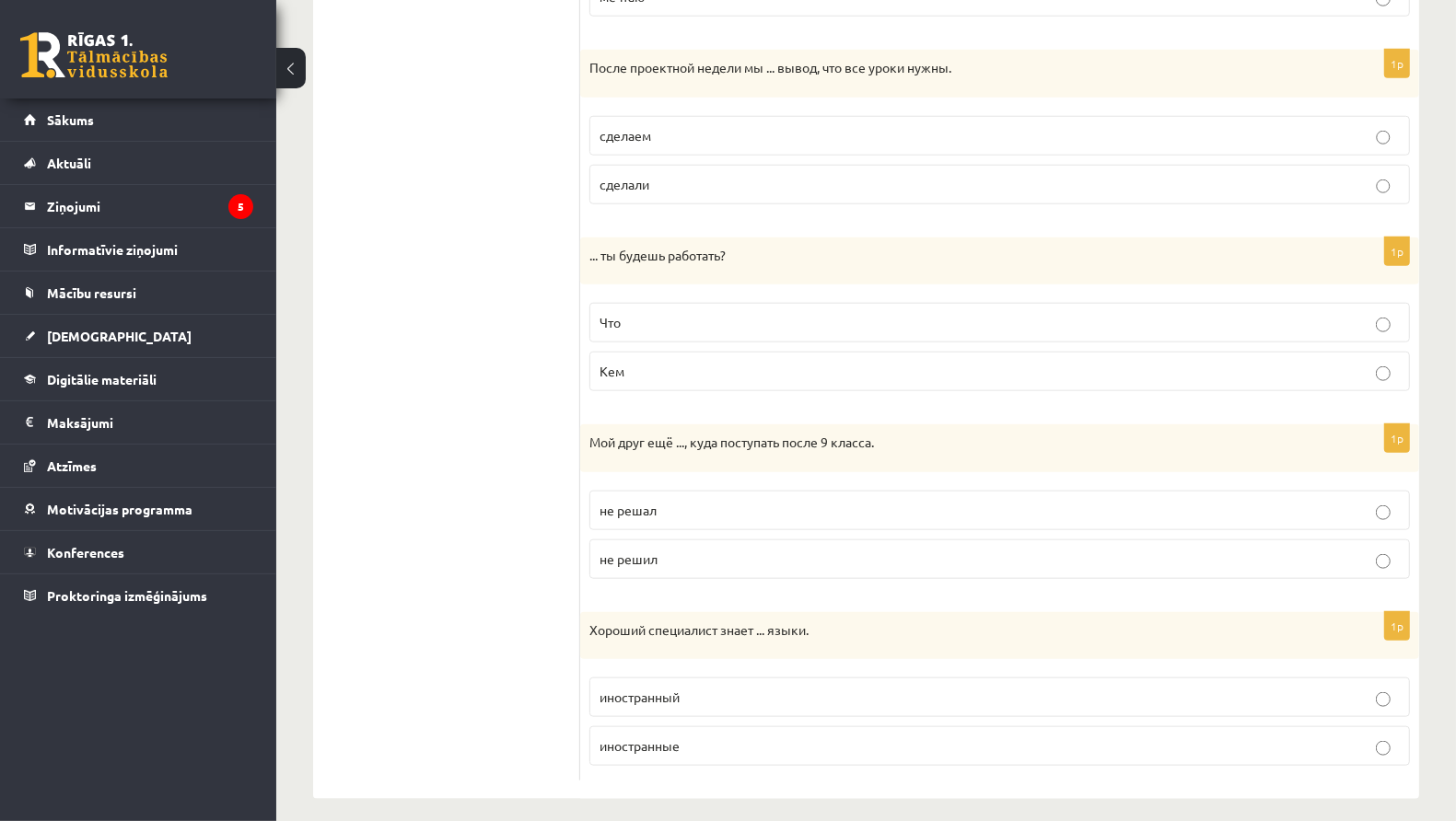
click at [648, 362] on p "Кем" at bounding box center [1001, 372] width 801 height 20
click at [633, 551] on span "не решил" at bounding box center [629, 558] width 58 height 17
click at [688, 745] on label "иностранные" at bounding box center [1000, 746] width 820 height 39
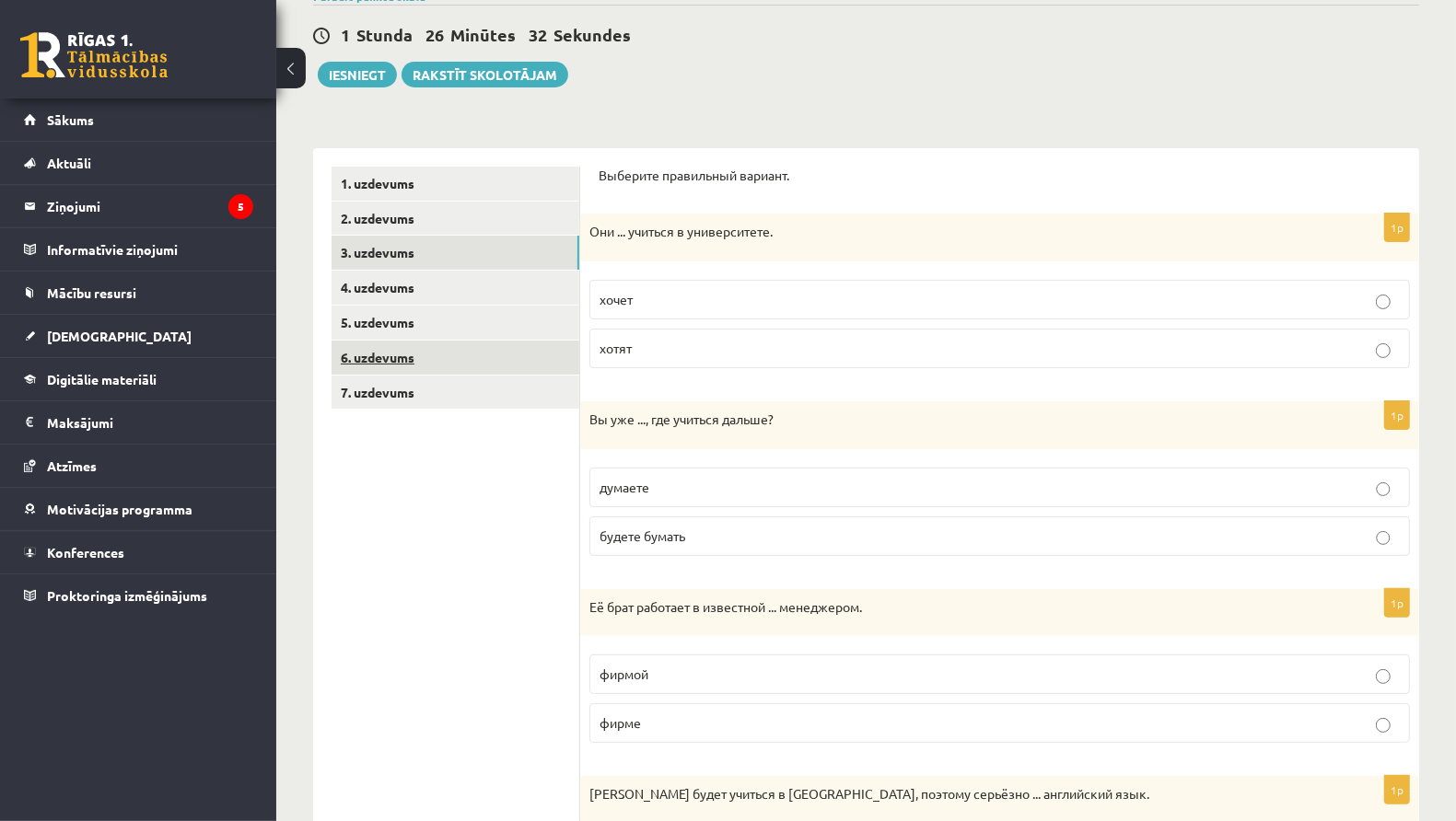
scroll to position [0, 0]
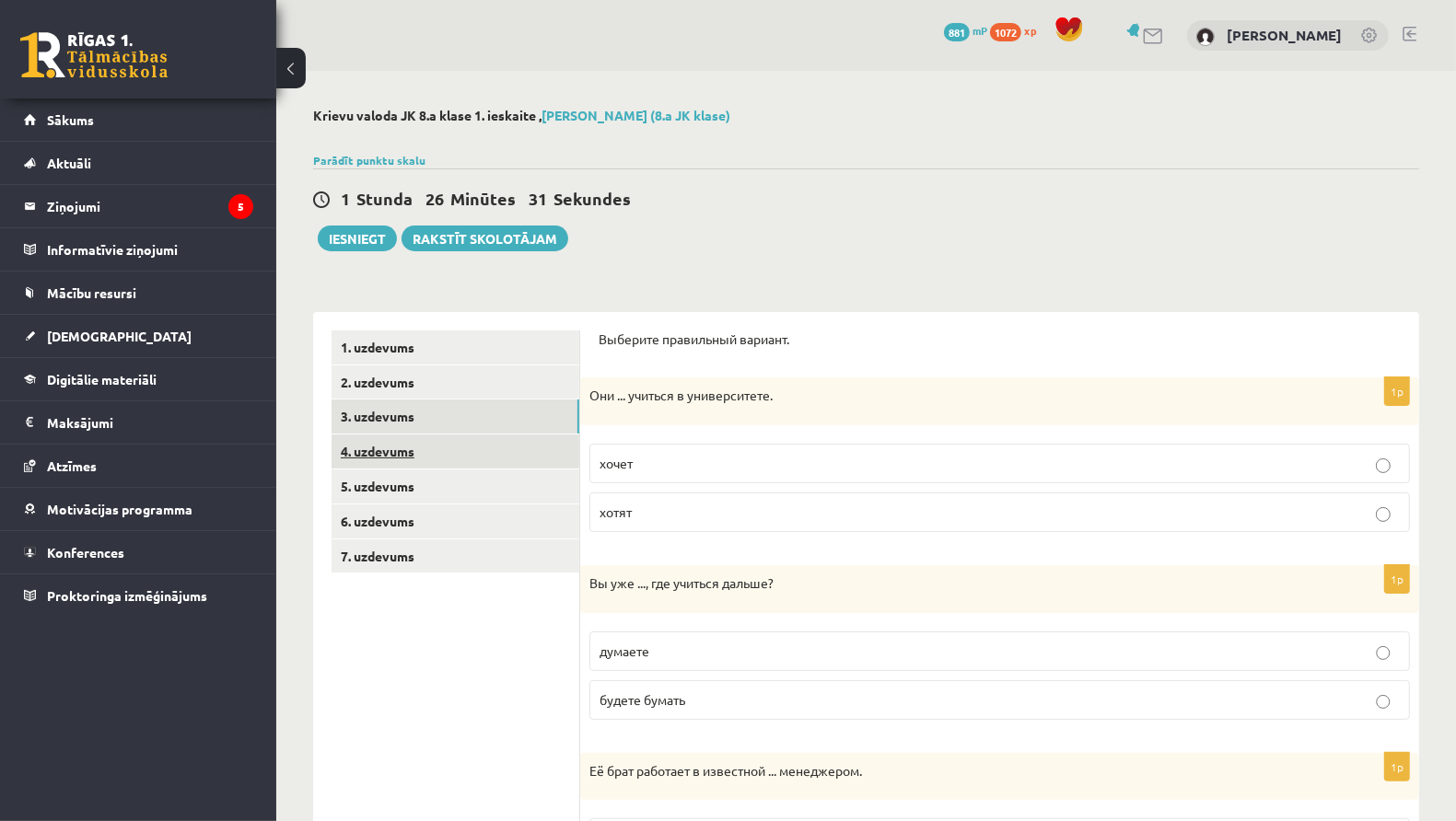
click at [457, 445] on link "4. uzdevums" at bounding box center [455, 451] width 248 height 34
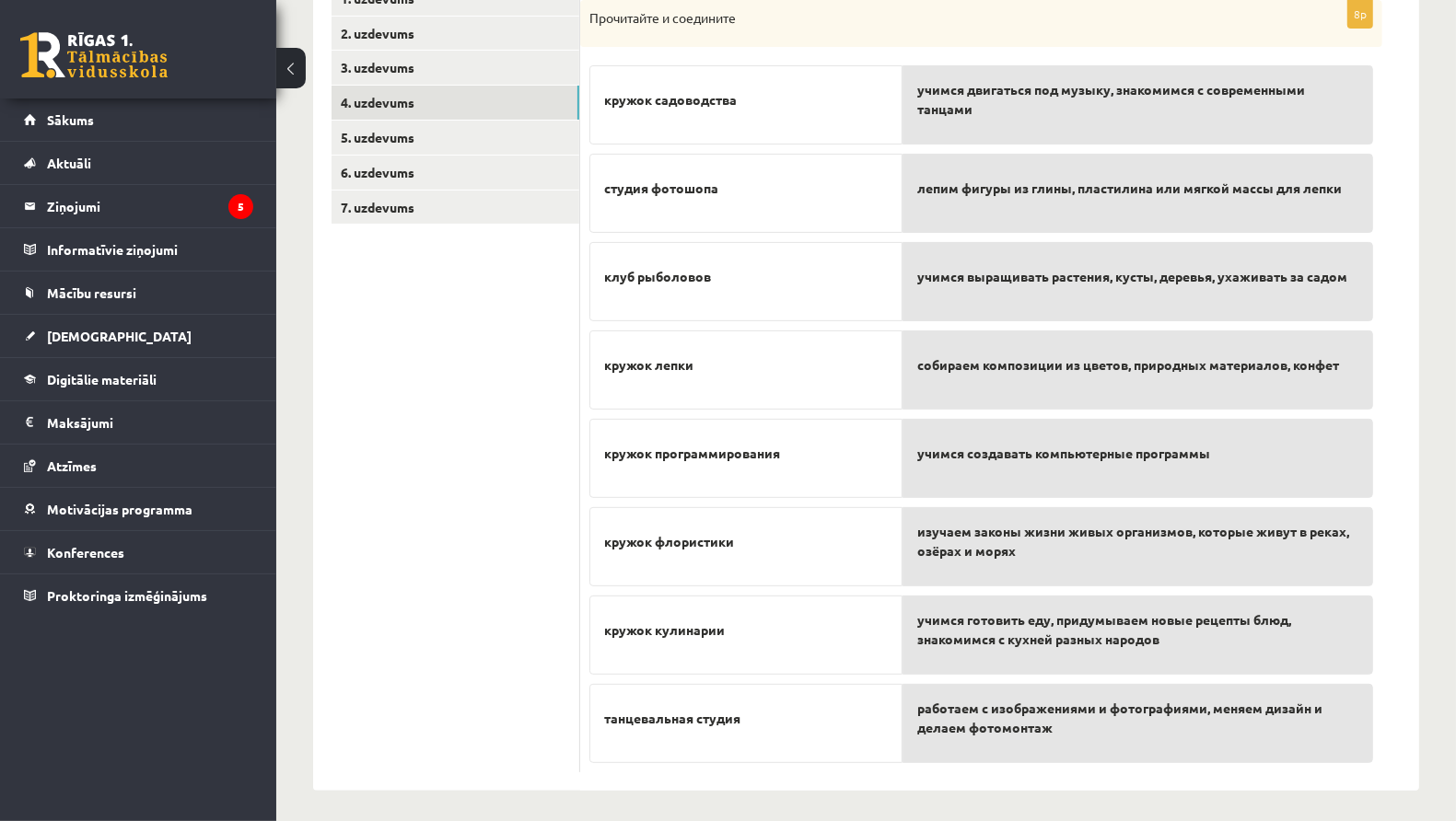
scroll to position [350, 0]
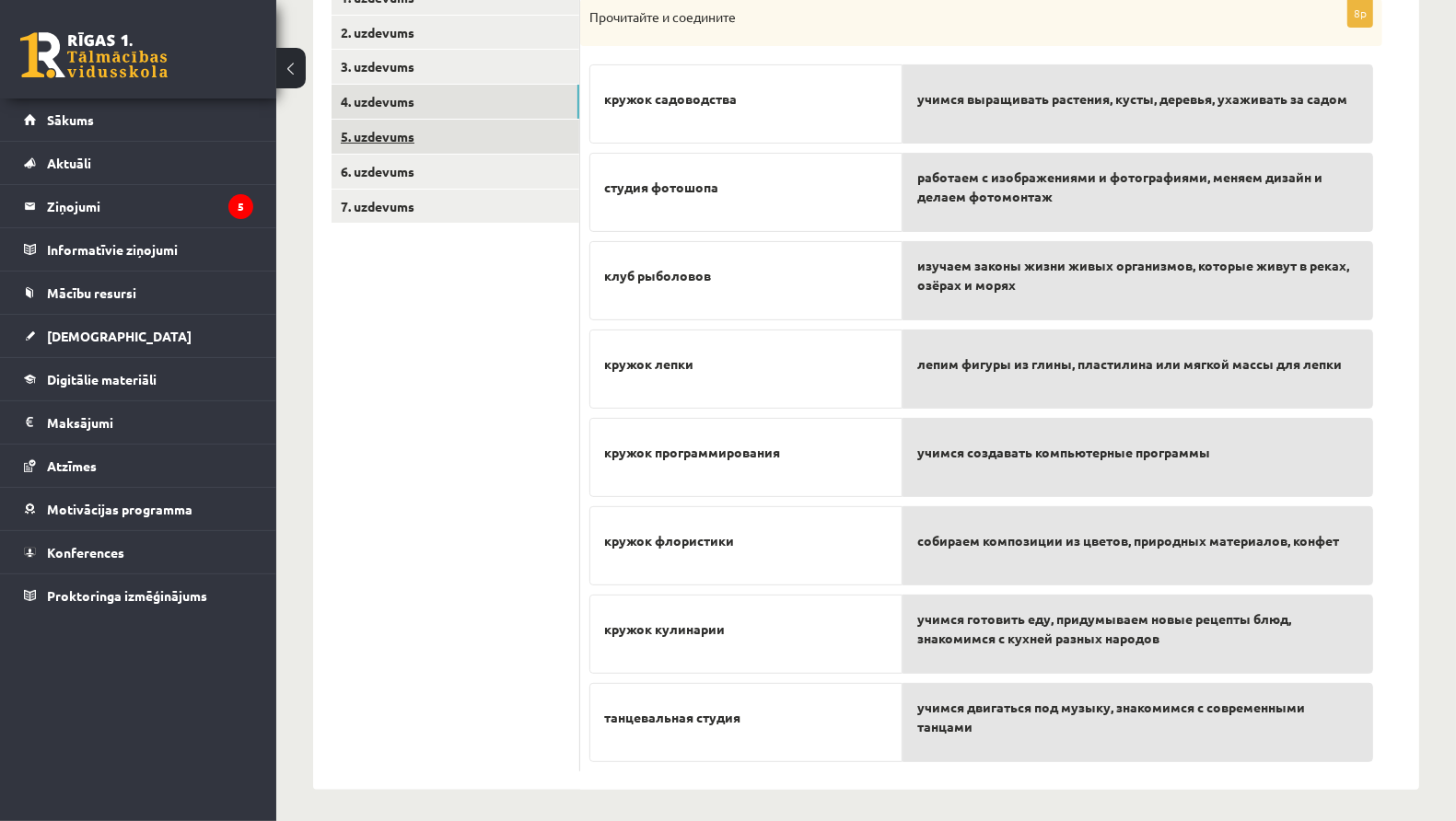
click at [435, 137] on link "5. uzdevums" at bounding box center [455, 137] width 248 height 34
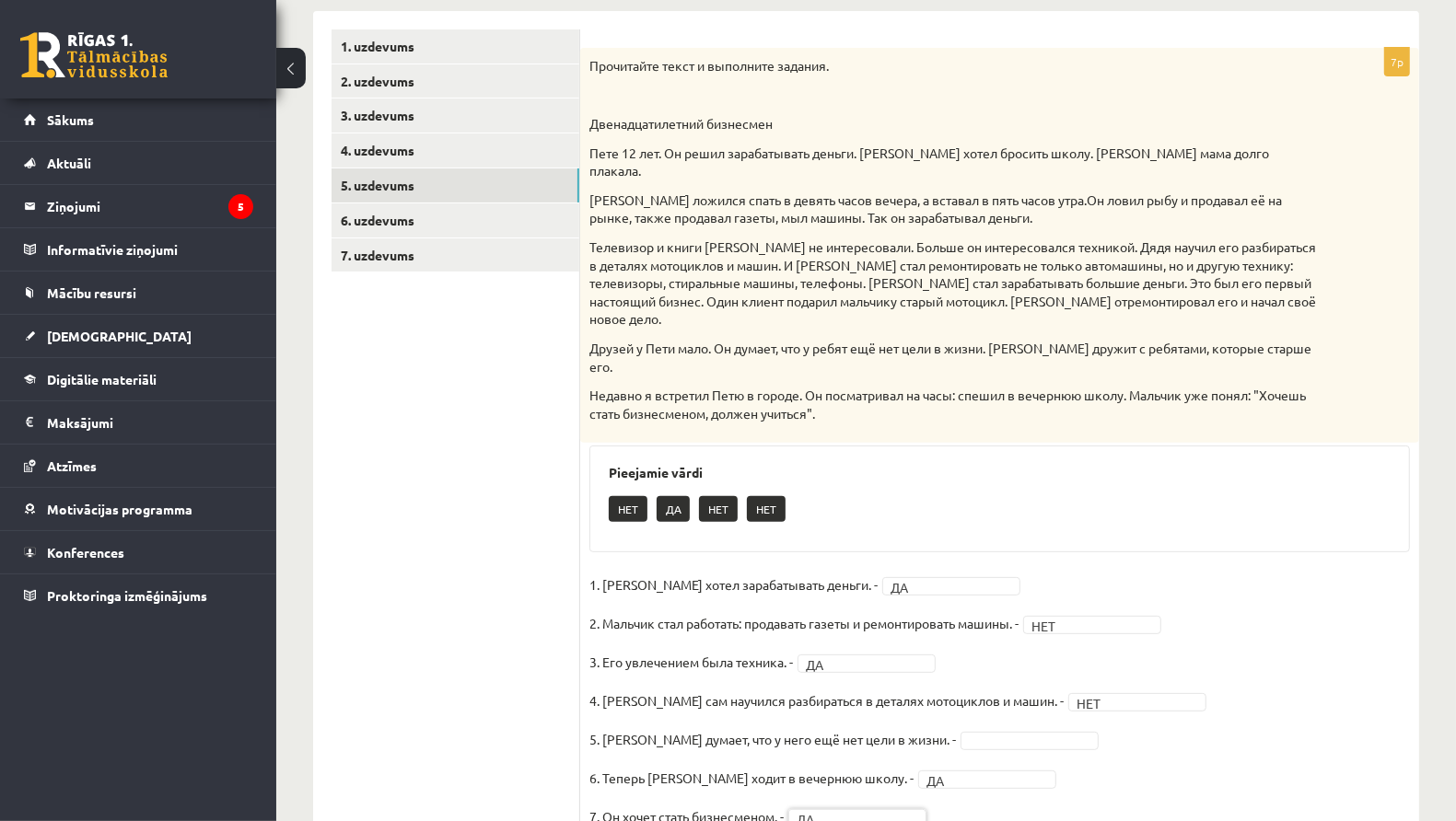
scroll to position [94, 0]
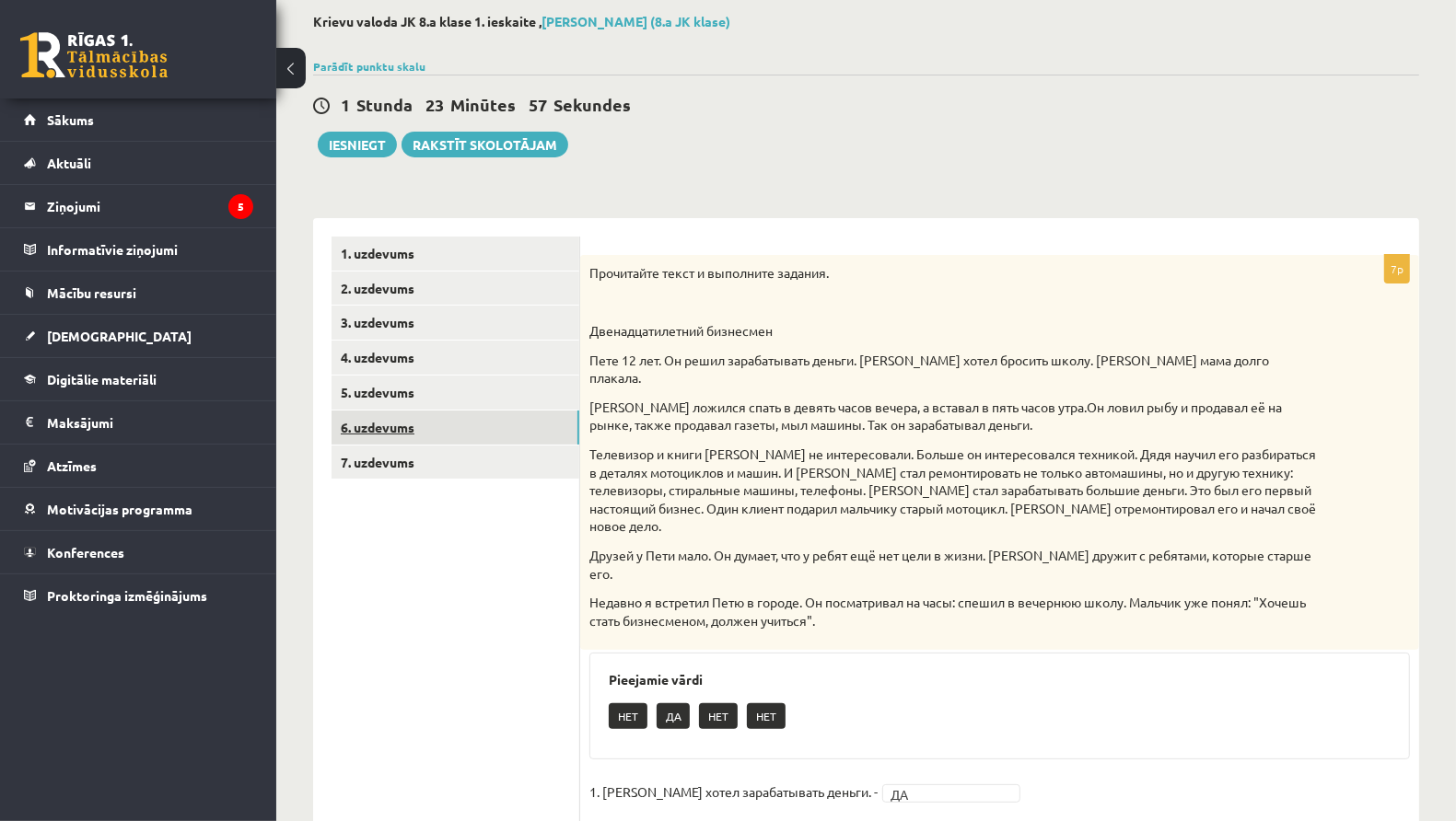
click at [485, 430] on link "6. uzdevums" at bounding box center [455, 428] width 248 height 34
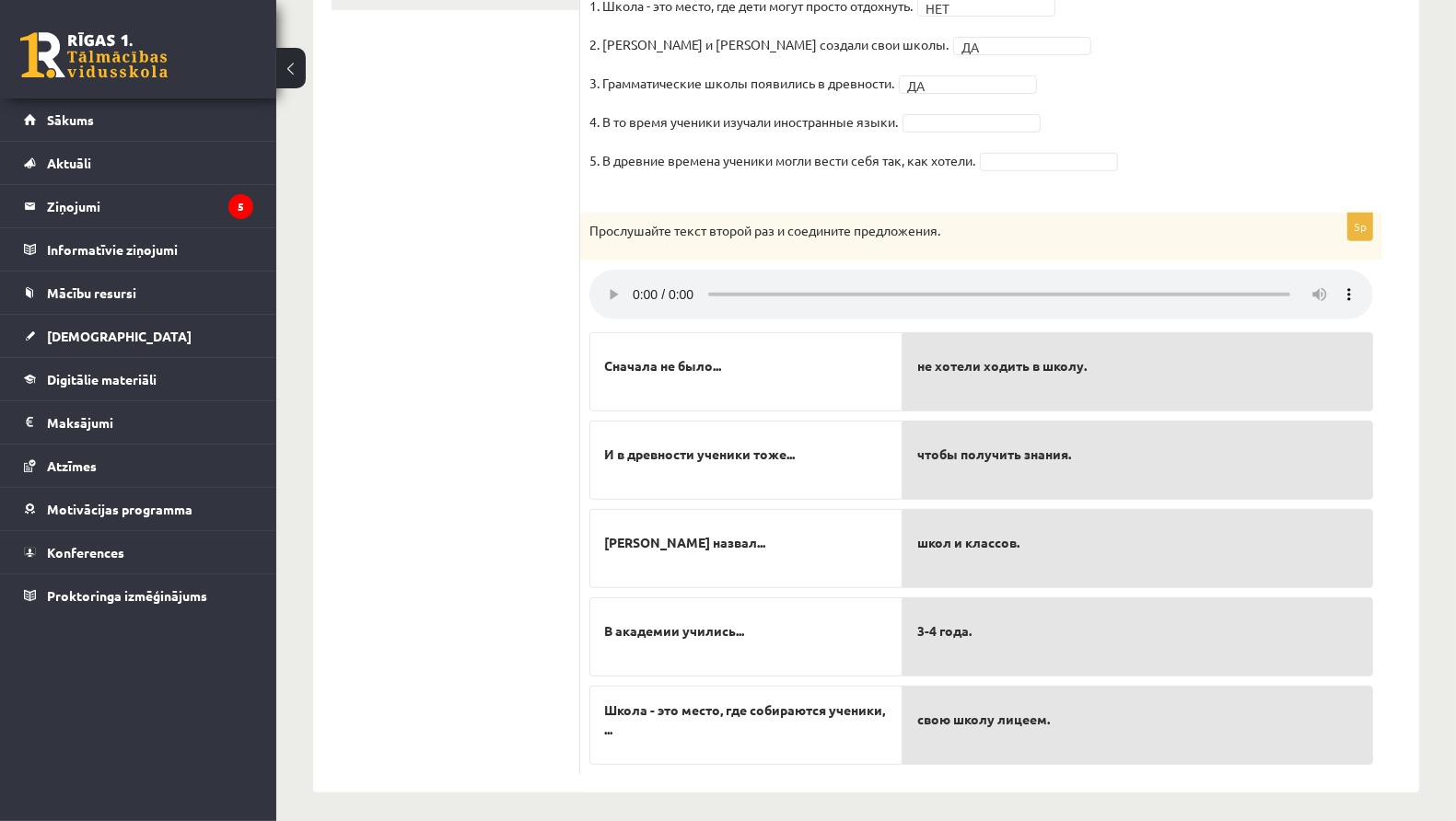
scroll to position [561, 0]
click at [947, 642] on p "3-4 года." at bounding box center [1138, 632] width 441 height 38
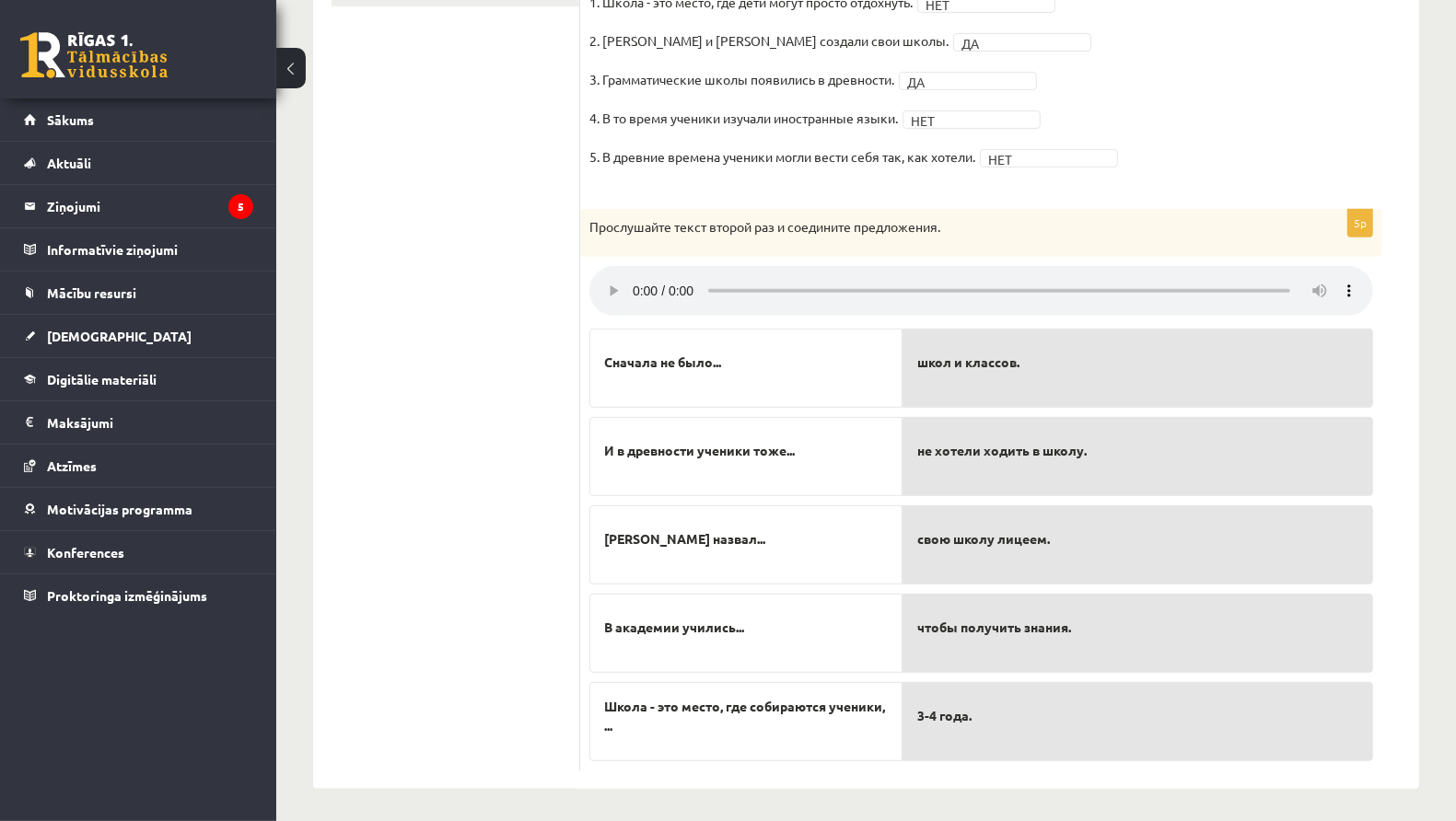
scroll to position [0, 0]
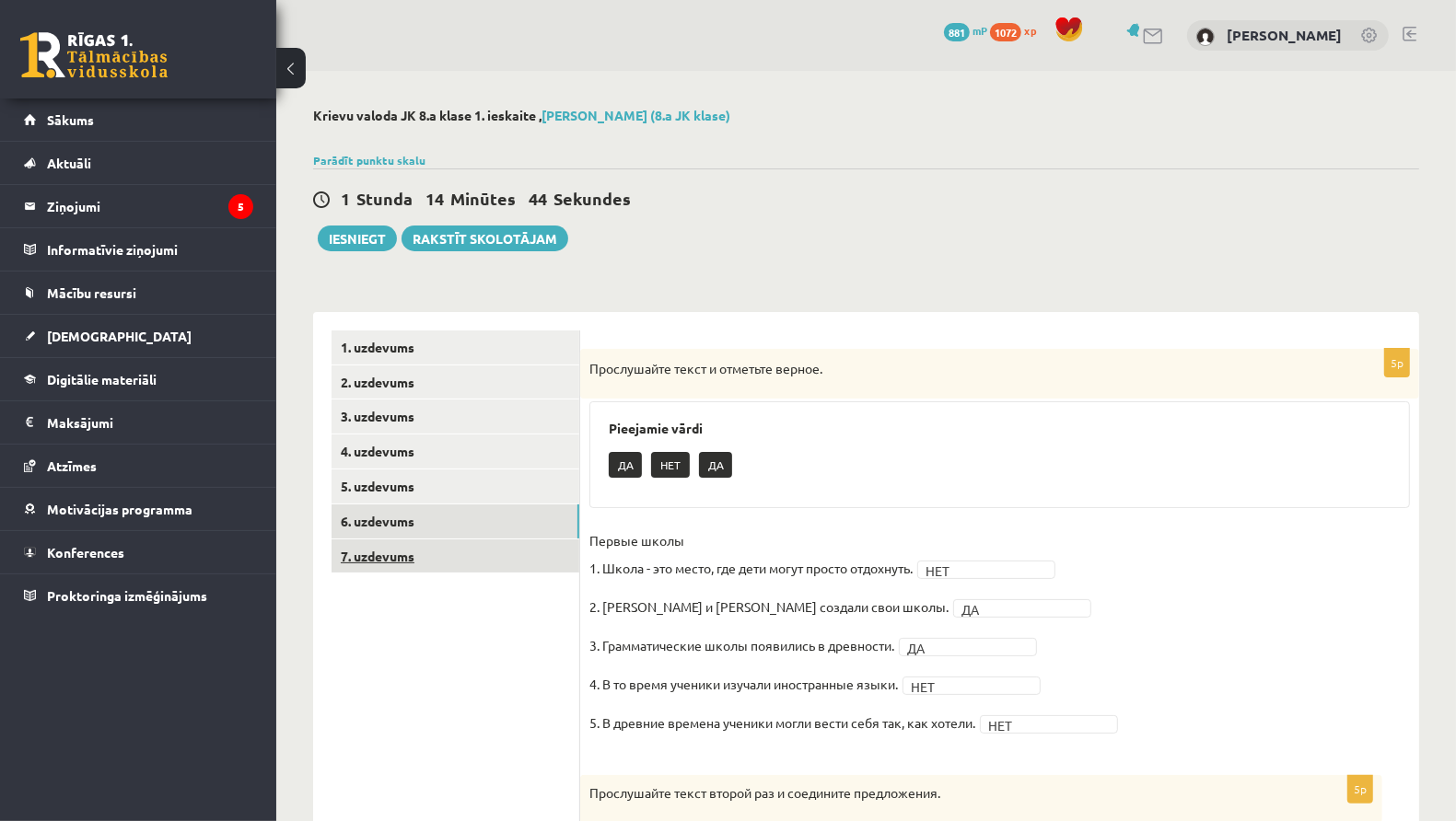
click at [448, 543] on link "7. uzdevums" at bounding box center [455, 557] width 248 height 34
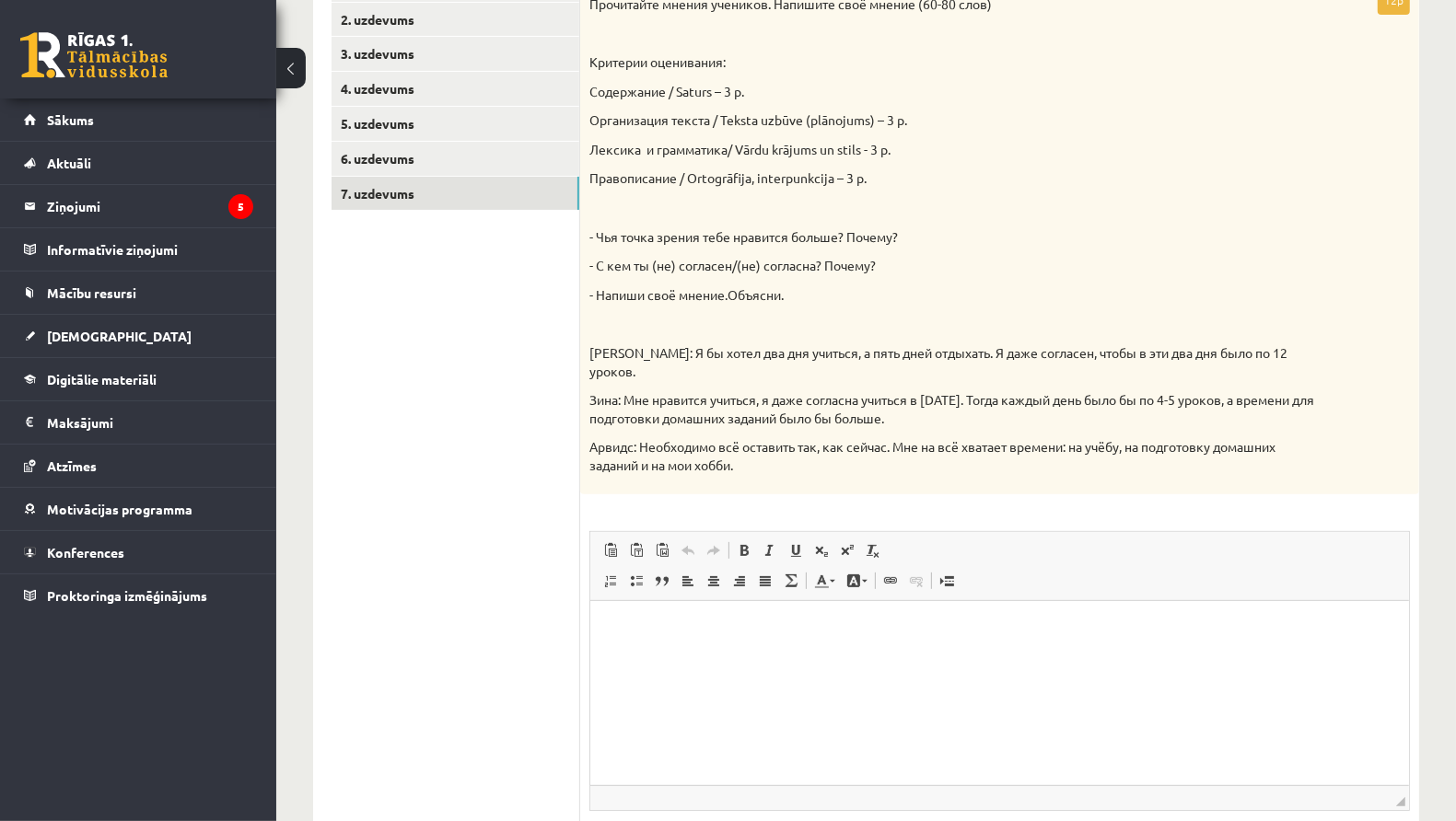
scroll to position [386, 0]
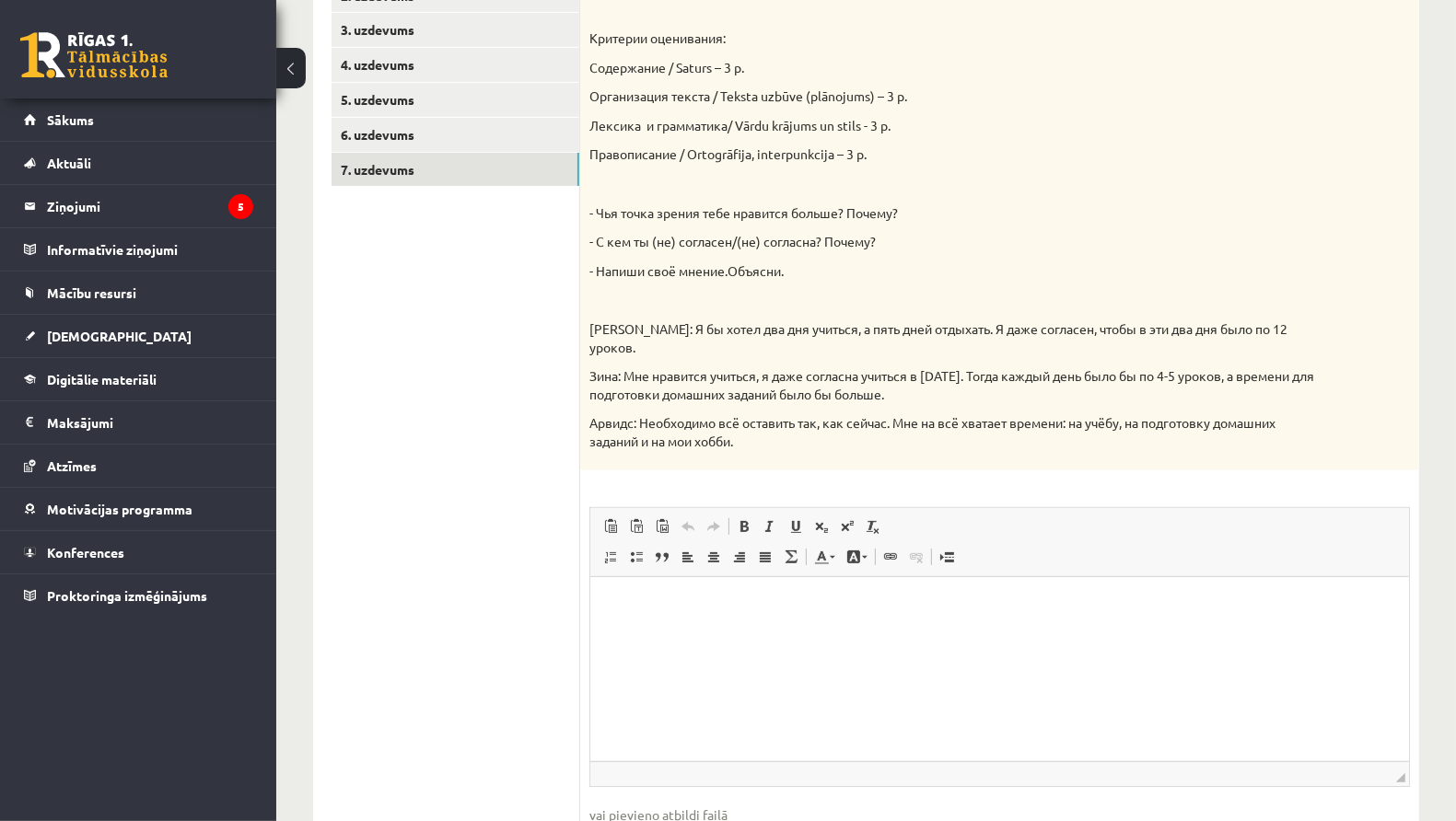
click at [849, 633] on html at bounding box center [999, 605] width 819 height 56
